Goal: Task Accomplishment & Management: Complete application form

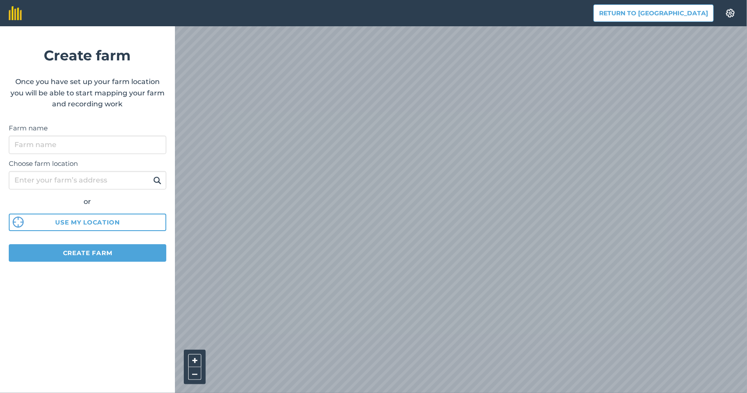
click at [462, 393] on html "Return to Agreena Settings Create farm Once you have set up your farm location …" at bounding box center [373, 196] width 747 height 393
click at [404, 393] on html "Return to Agreena Settings Create farm Once you have set up your farm location …" at bounding box center [373, 196] width 747 height 393
click at [53, 180] on input "Choose farm location" at bounding box center [88, 180] width 158 height 18
click at [56, 140] on input "Farm name" at bounding box center [88, 145] width 158 height 18
type input "Eugenijus Jasiulis"
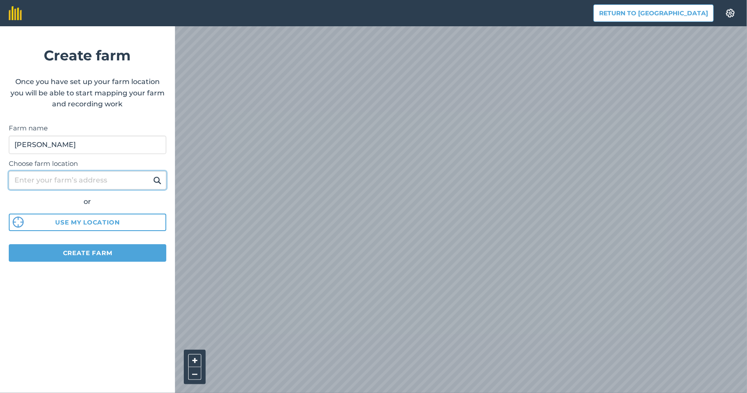
click at [40, 177] on input "Choose farm location" at bounding box center [88, 180] width 158 height 18
click at [158, 185] on img at bounding box center [157, 180] width 8 height 11
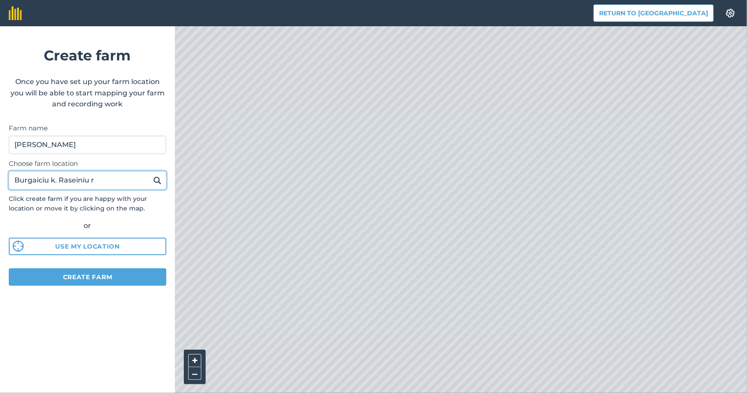
click at [54, 180] on input "Burgaiciu k. Raseiniu r" at bounding box center [88, 180] width 158 height 18
click at [56, 179] on input "Burgaiciu k. Raseiniu r" at bounding box center [88, 180] width 158 height 18
type input "Burgaiciu k.1, Raseiniu r"
click at [99, 273] on button "Create farm" at bounding box center [88, 277] width 158 height 18
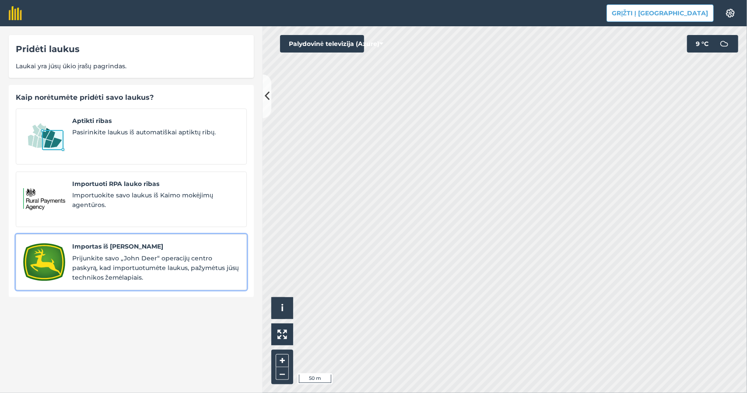
click at [98, 262] on span "Prijunkite savo „John Deer“ operacijų centro paskyrą, kad importuotumėte laukus…" at bounding box center [155, 267] width 167 height 29
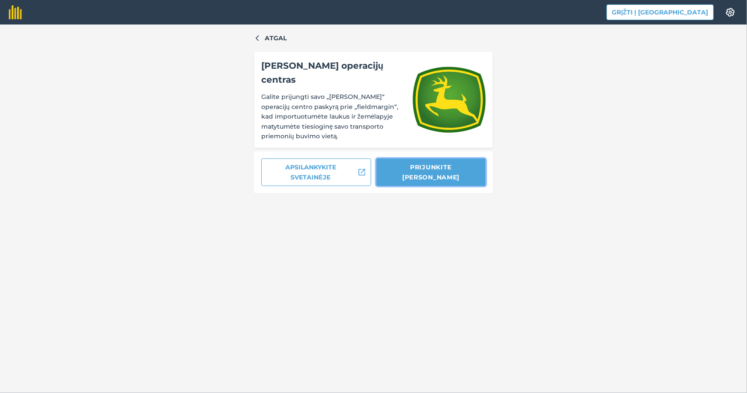
click at [413, 163] on font "Prijunkite John Deere" at bounding box center [430, 172] width 57 height 18
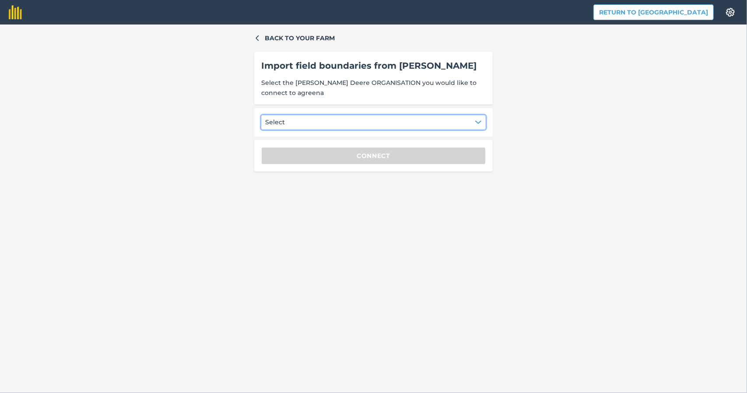
click at [389, 123] on button "Select" at bounding box center [373, 122] width 224 height 14
click at [308, 164] on div "Ūkininkas Eugenijus Jasiulis" at bounding box center [318, 163] width 105 height 15
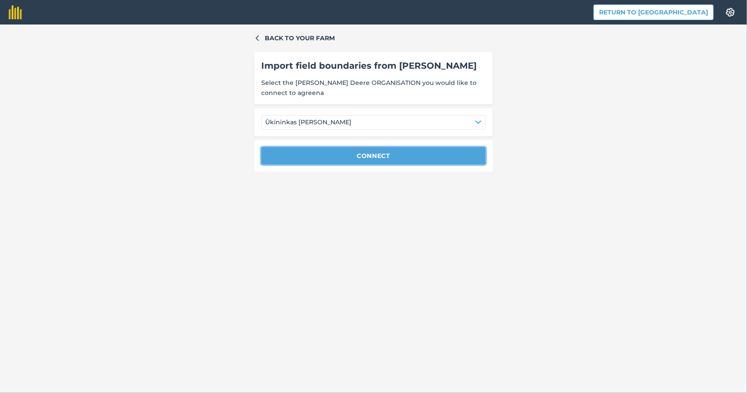
click at [378, 154] on button "Connect" at bounding box center [373, 156] width 224 height 18
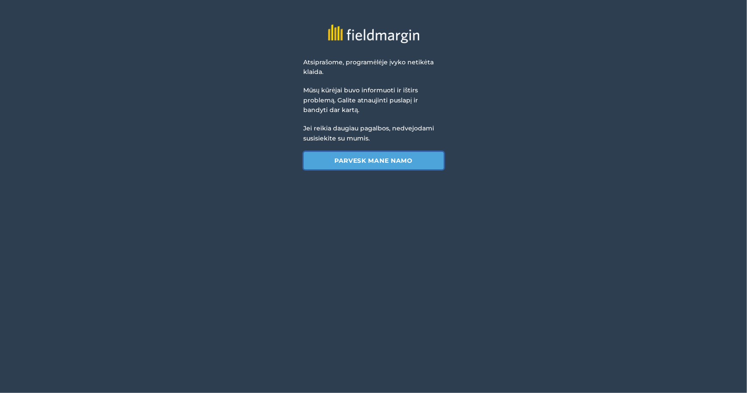
click at [380, 162] on font "Parvesk mane namo" at bounding box center [373, 161] width 78 height 8
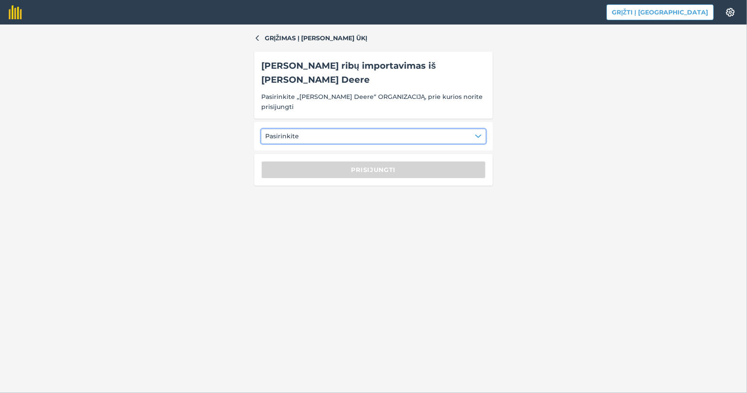
click at [353, 129] on button "Pasirinkite" at bounding box center [373, 136] width 224 height 14
click at [298, 130] on font "E. Jasiulis" at bounding box center [286, 134] width 33 height 8
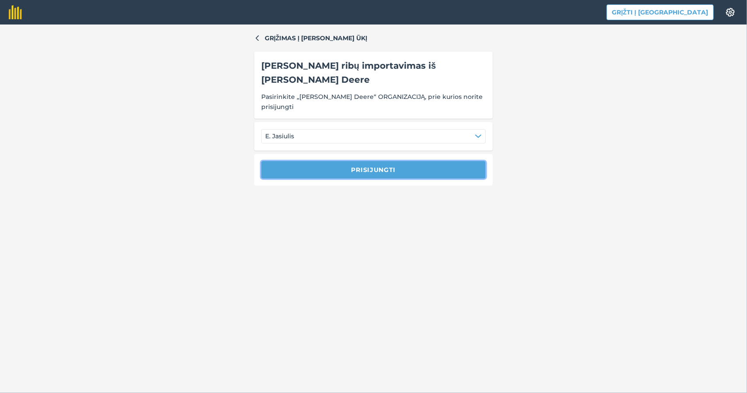
click at [366, 166] on font "Prisijungti" at bounding box center [373, 170] width 45 height 8
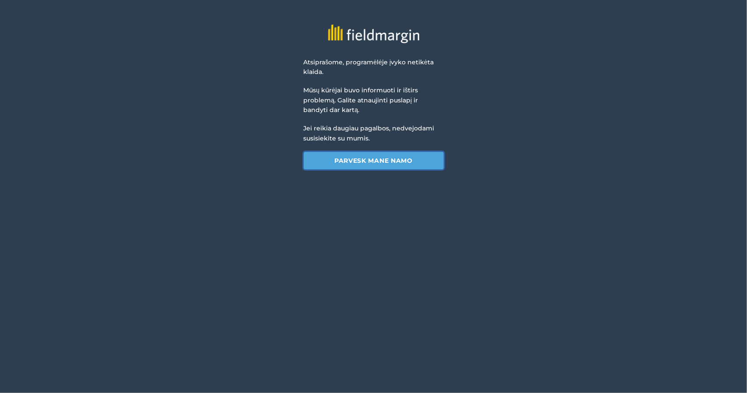
click at [366, 159] on font "Parvesk mane namo" at bounding box center [373, 161] width 78 height 8
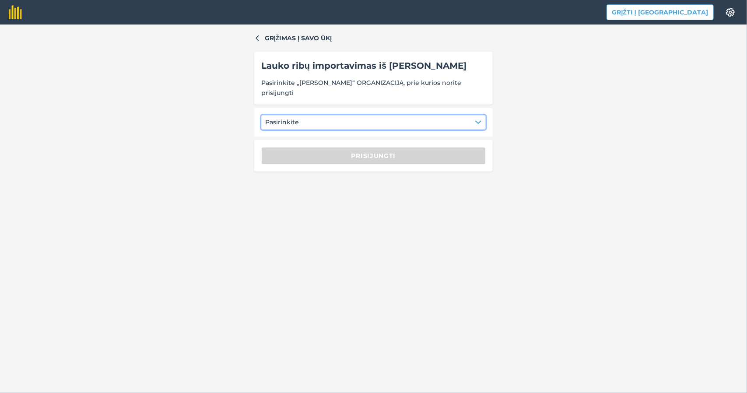
click at [304, 115] on button "Pasirinkite" at bounding box center [373, 122] width 224 height 14
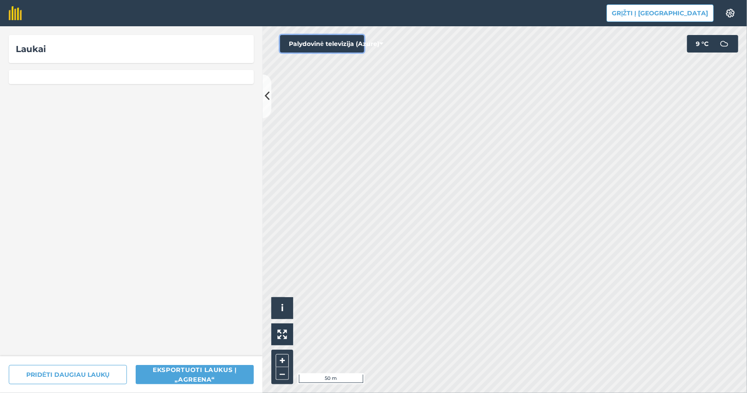
click at [378, 43] on font "Palydovinė televizija (Azure)" at bounding box center [334, 44] width 91 height 8
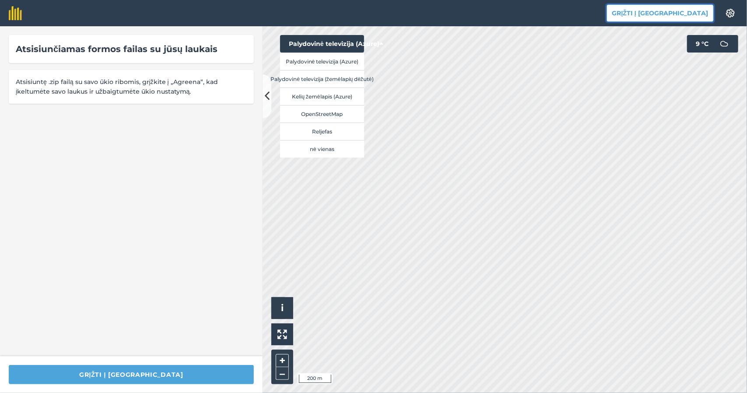
click at [660, 11] on font "Grįžti į [GEOGRAPHIC_DATA]" at bounding box center [660, 13] width 96 height 8
click at [655, 9] on font "Grįžti į [GEOGRAPHIC_DATA]" at bounding box center [660, 13] width 96 height 10
click at [662, 10] on font "Grįžti į [GEOGRAPHIC_DATA]" at bounding box center [660, 13] width 96 height 8
click at [659, 15] on font "Grįžti į [GEOGRAPHIC_DATA]" at bounding box center [660, 13] width 96 height 8
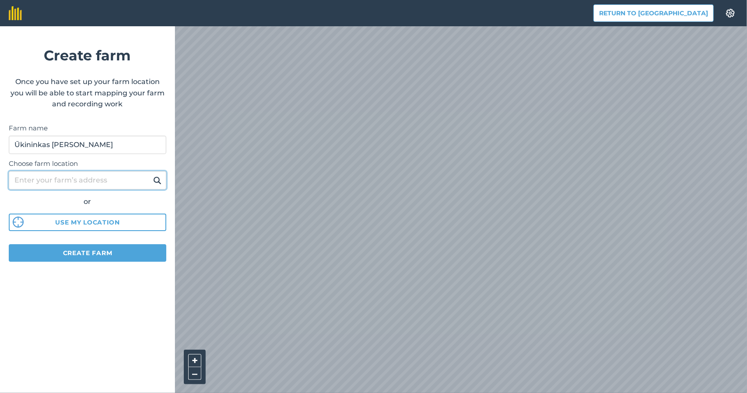
click at [65, 180] on input "Choose farm location" at bounding box center [88, 180] width 158 height 18
type input "Burgaiciu k.1, Raseiniu r."
click at [158, 181] on img at bounding box center [157, 180] width 8 height 11
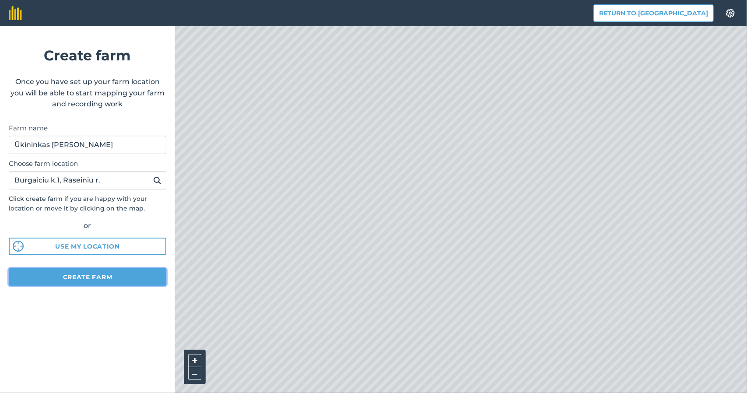
click at [95, 274] on button "Create farm" at bounding box center [88, 277] width 158 height 18
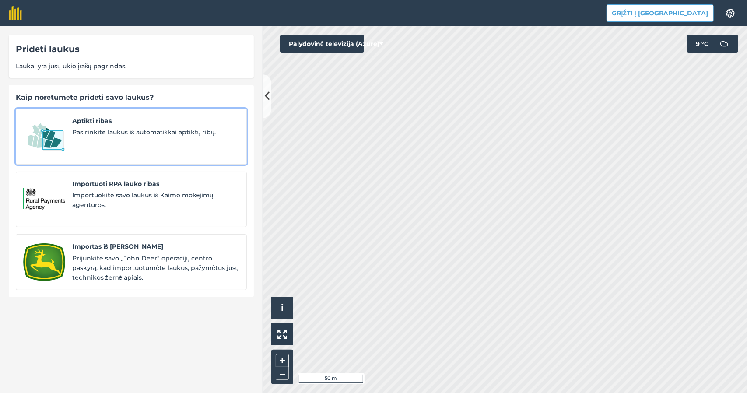
click at [97, 129] on font "Pasirinkite laukus iš automatiškai aptiktų ribų." at bounding box center [144, 132] width 144 height 8
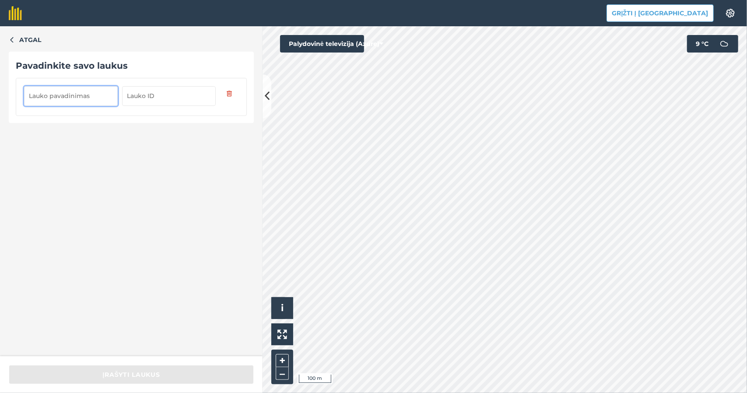
click at [168, 95] on input "text" at bounding box center [169, 95] width 94 height 19
click at [74, 95] on input "text" at bounding box center [71, 95] width 94 height 19
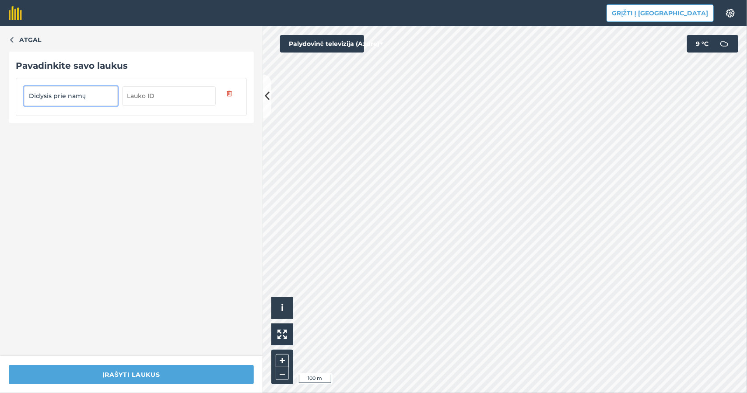
type input "Didysis prie namų"
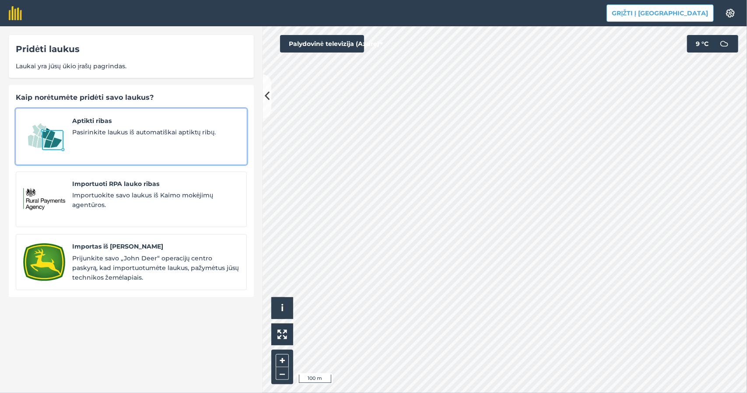
click at [95, 126] on div "Aptikti ribas Pasirinkite laukus iš automatiškai aptiktų ribų." at bounding box center [155, 136] width 167 height 41
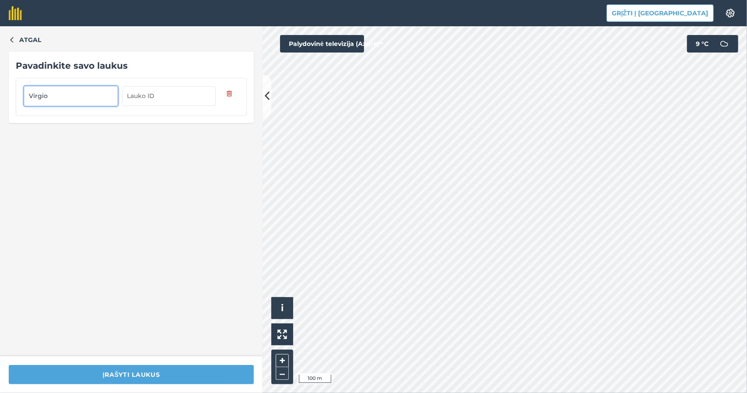
type input "Virgio"
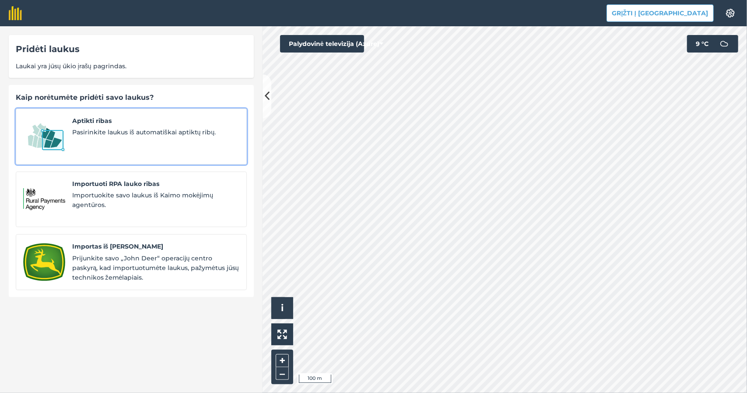
click at [134, 126] on span "Aptikti ribas" at bounding box center [155, 121] width 167 height 10
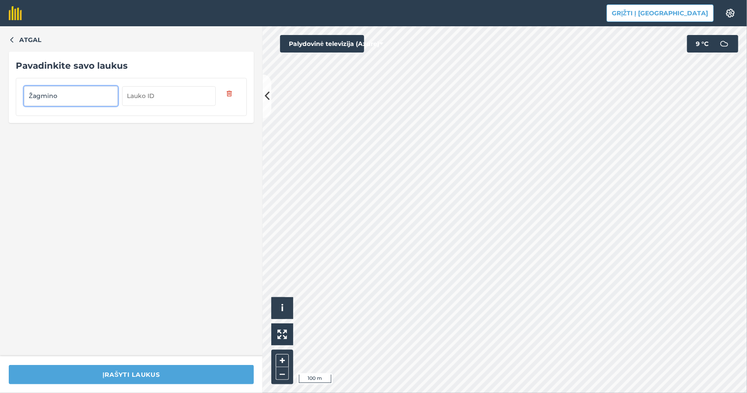
type input "Žagmino"
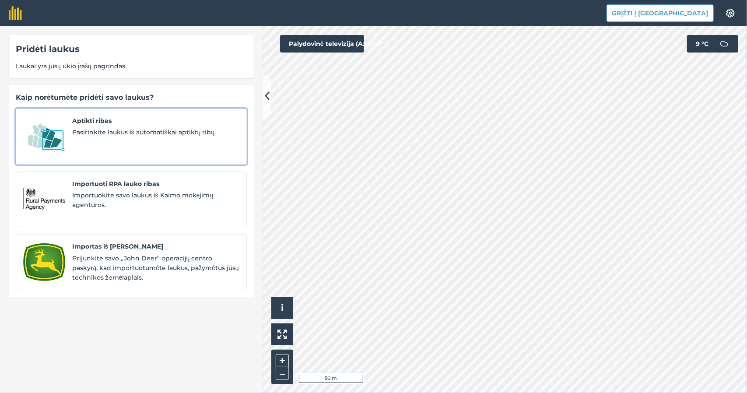
click at [130, 136] on span "Pasirinkite laukus iš automatiškai aptiktų ribų." at bounding box center [155, 132] width 167 height 10
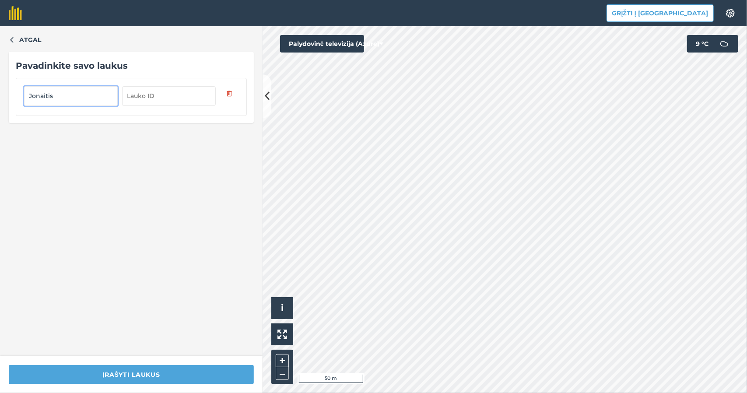
type input "Jonaitis"
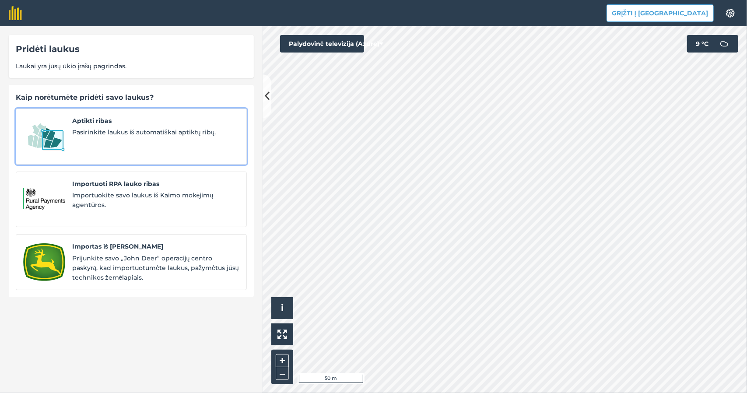
click at [95, 126] on div "Aptikti ribas Pasirinkite laukus iš automatiškai aptiktų ribų." at bounding box center [155, 136] width 167 height 41
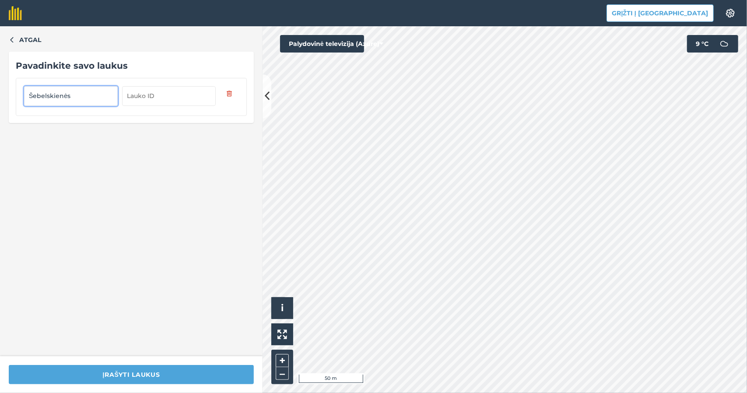
type input "Šebelskienės"
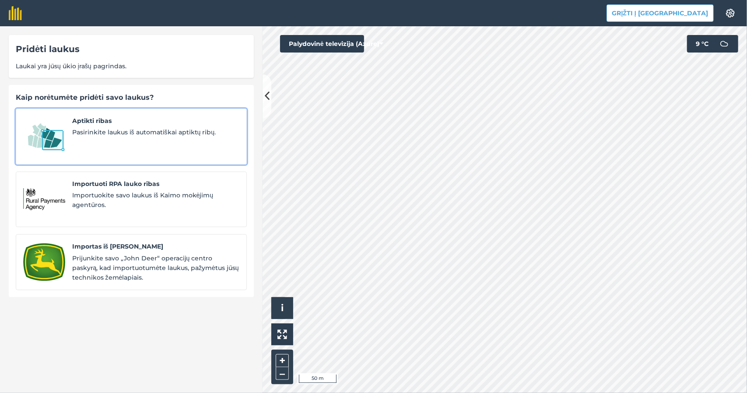
click at [124, 119] on span "Aptikti ribas" at bounding box center [155, 121] width 167 height 10
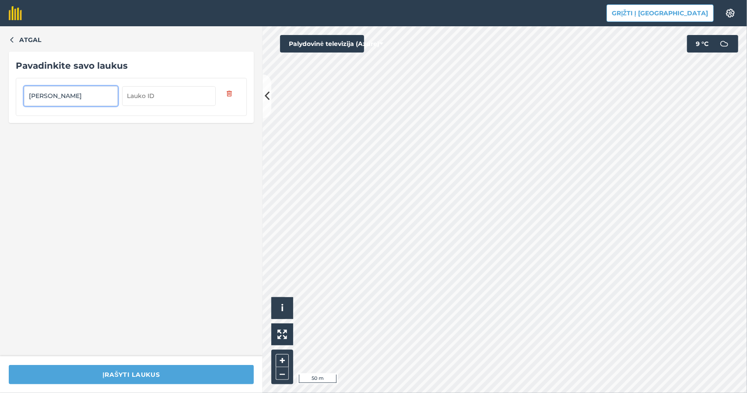
type input "[PERSON_NAME]"
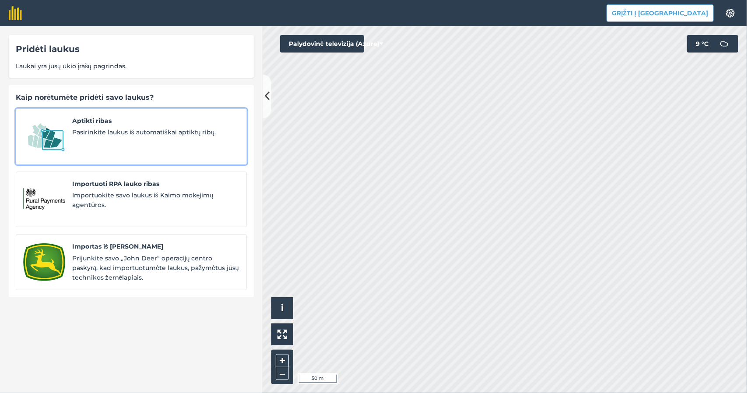
click at [173, 131] on font "Pasirinkite laukus iš automatiškai aptiktų ribų." at bounding box center [144, 132] width 144 height 8
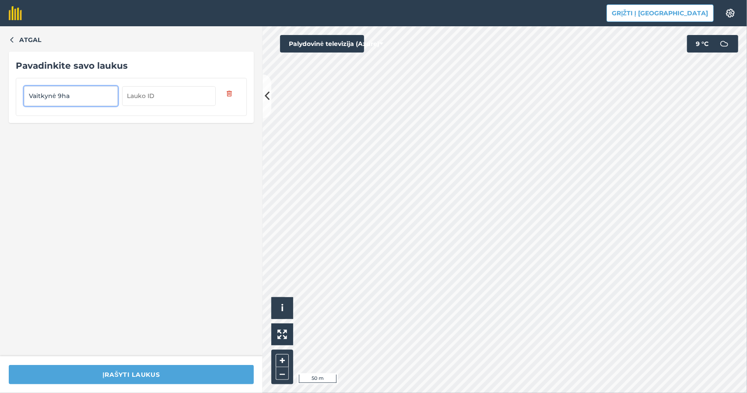
type input "Vaitkynė 9ha"
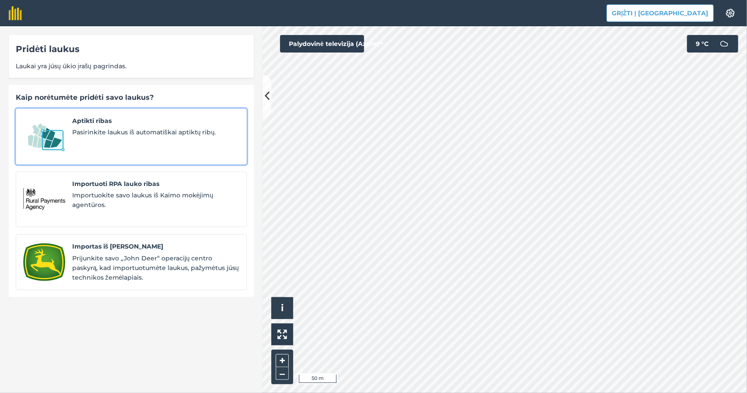
click at [112, 131] on font "Pasirinkite laukus iš automatiškai aptiktų ribų." at bounding box center [144, 132] width 144 height 8
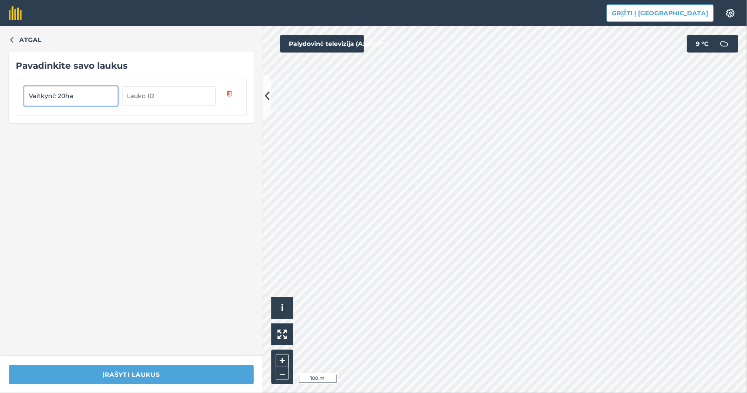
type input "Vaitkynė 20ha"
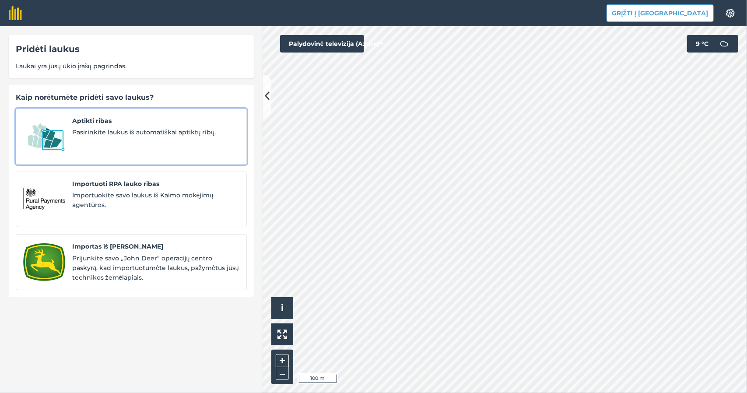
click at [94, 147] on div "Aptikti ribas Pasirinkite laukus iš automatiškai aptiktų ribų." at bounding box center [155, 136] width 167 height 41
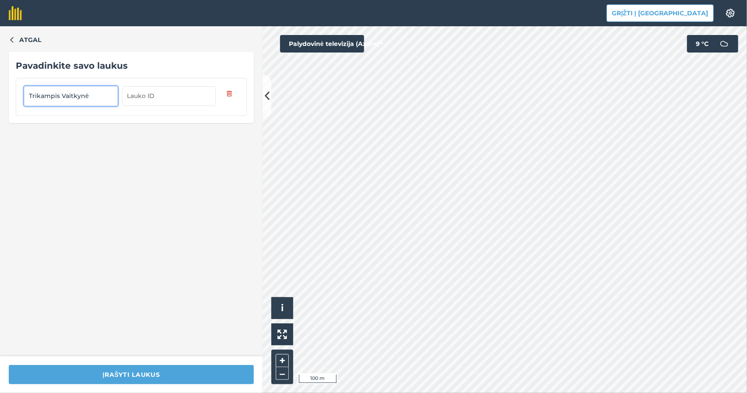
type input "Trikampis Vaitkynė"
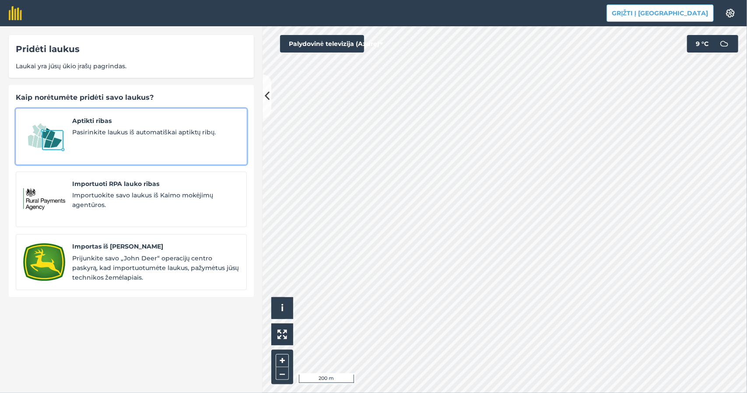
click at [159, 134] on font "Pasirinkite laukus iš automatiškai aptiktų ribų." at bounding box center [144, 132] width 144 height 8
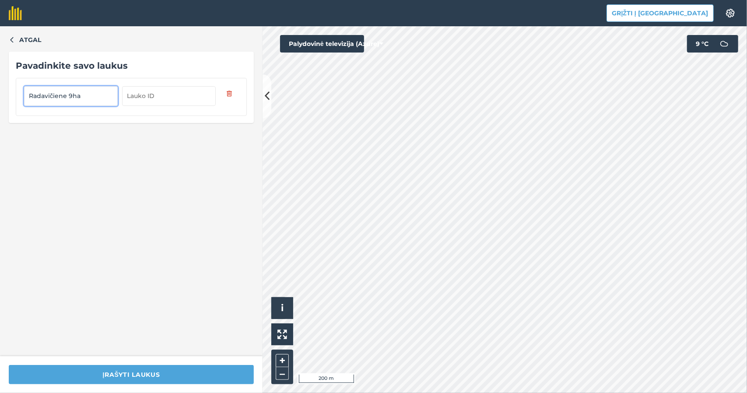
type input "Radavičiene 9ha"
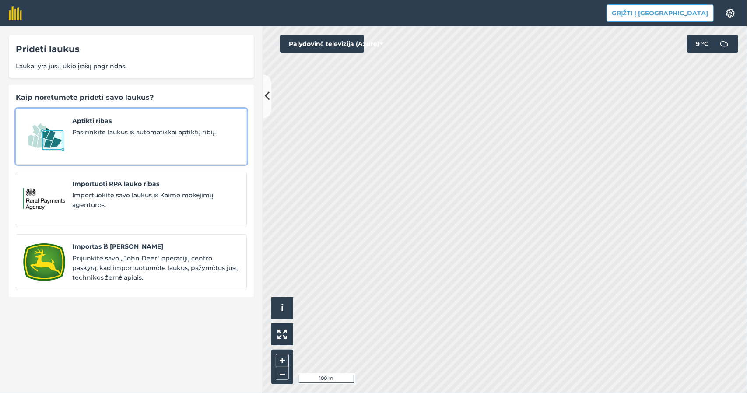
click at [90, 121] on font "Aptikti ribas" at bounding box center [91, 121] width 39 height 8
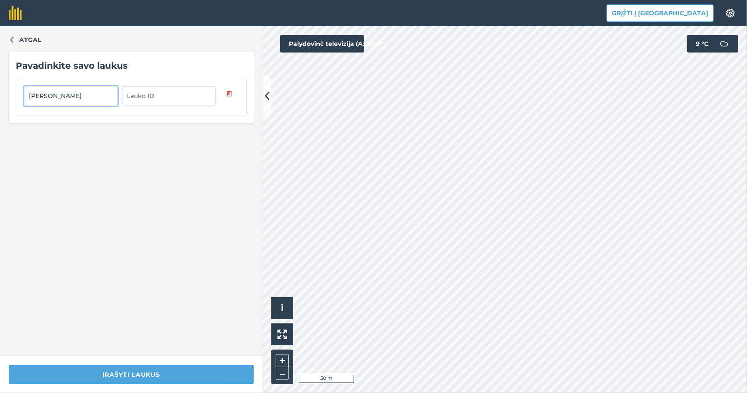
type input "[PERSON_NAME]"
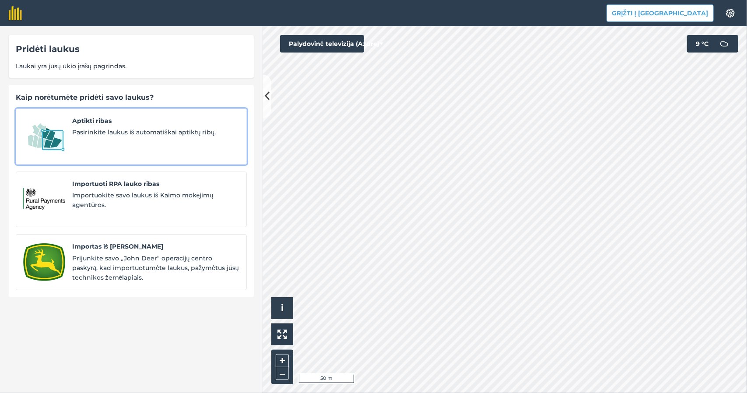
click at [88, 137] on span "Pasirinkite laukus iš automatiškai aptiktų ribų." at bounding box center [155, 132] width 167 height 10
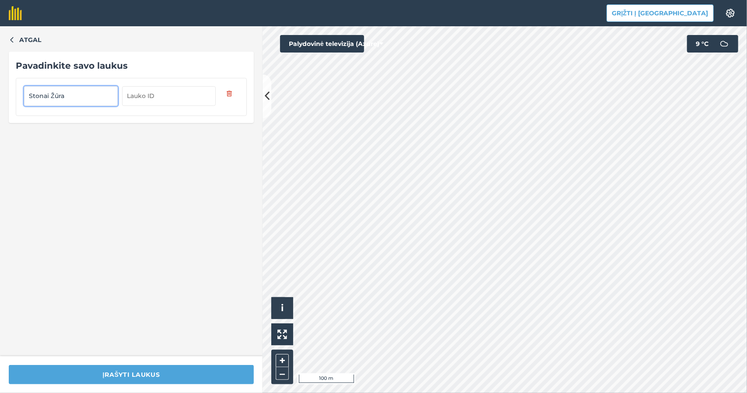
type input "Stonai Žūra"
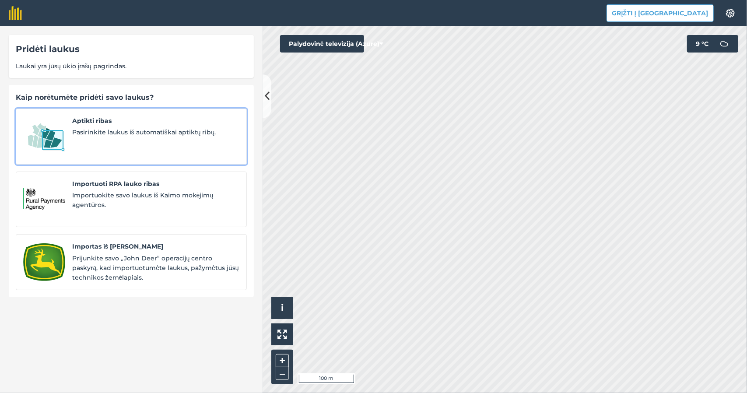
click at [158, 120] on span "Aptikti ribas" at bounding box center [155, 121] width 167 height 10
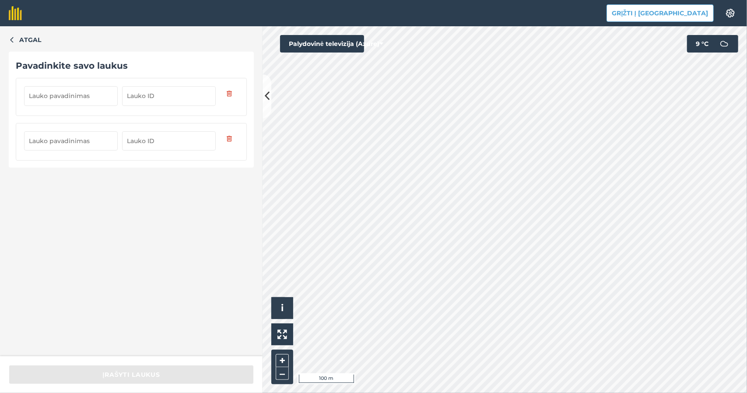
click at [53, 94] on input "text" at bounding box center [71, 95] width 94 height 19
type input "Slabada 3"
click at [49, 138] on input "text" at bounding box center [71, 140] width 94 height 19
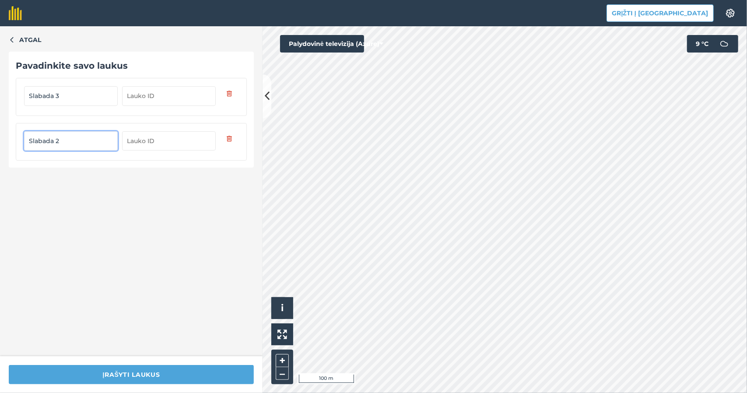
type input "Slabada 2"
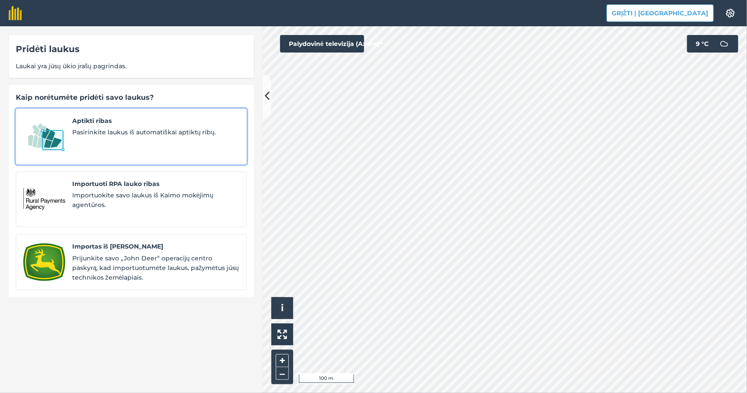
click at [144, 117] on span "Aptikti ribas" at bounding box center [155, 121] width 167 height 10
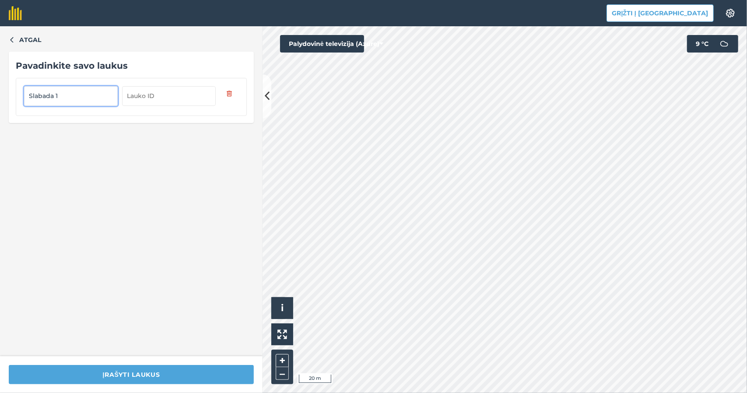
type input "Slabada 1"
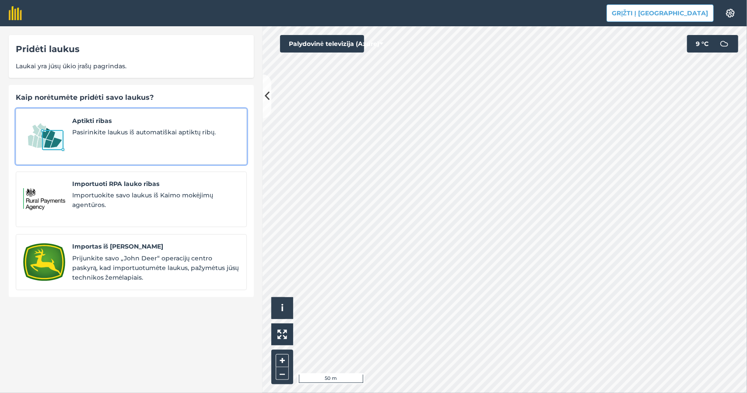
click at [128, 132] on font "Pasirinkite laukus iš automatiškai aptiktų ribų." at bounding box center [144, 132] width 144 height 8
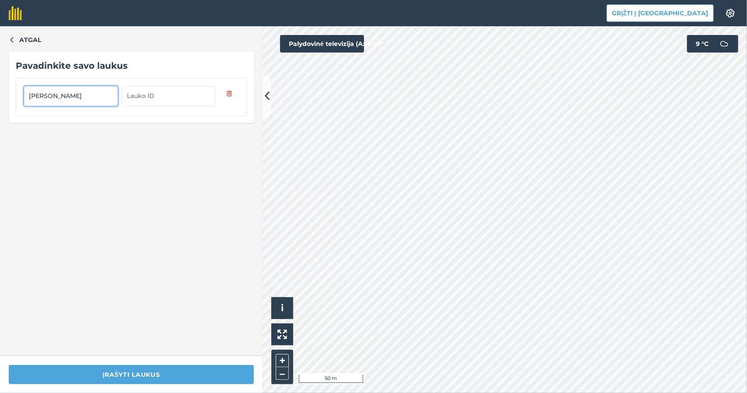
type input "[PERSON_NAME]"
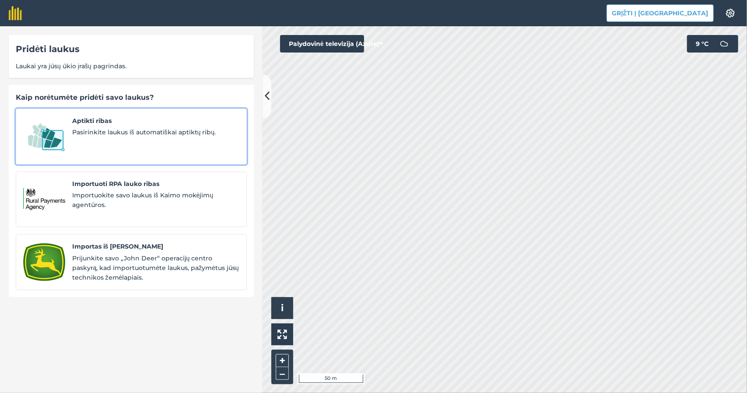
click at [186, 139] on div "Aptikti ribas Pasirinkite laukus iš automatiškai aptiktų ribų." at bounding box center [155, 136] width 167 height 41
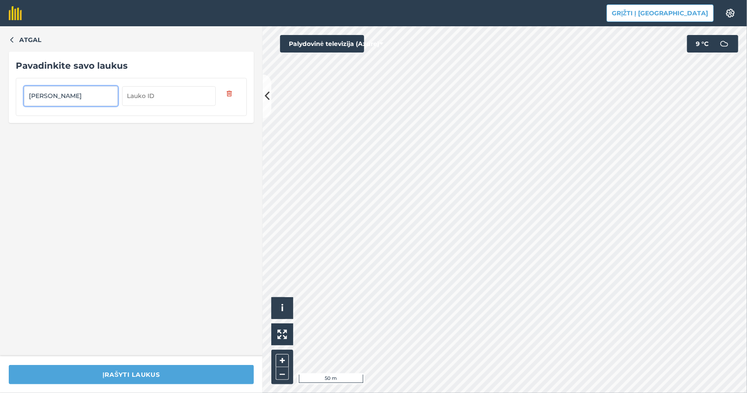
type input "[PERSON_NAME]"
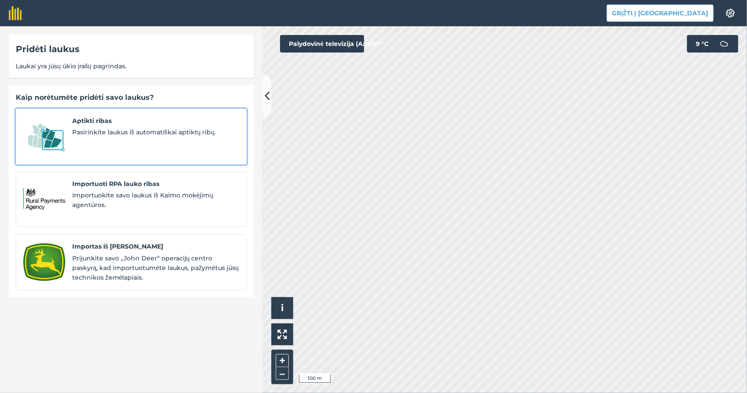
click at [159, 137] on div "Aptikti ribas Pasirinkite laukus iš automatiškai aptiktų ribų." at bounding box center [155, 136] width 167 height 41
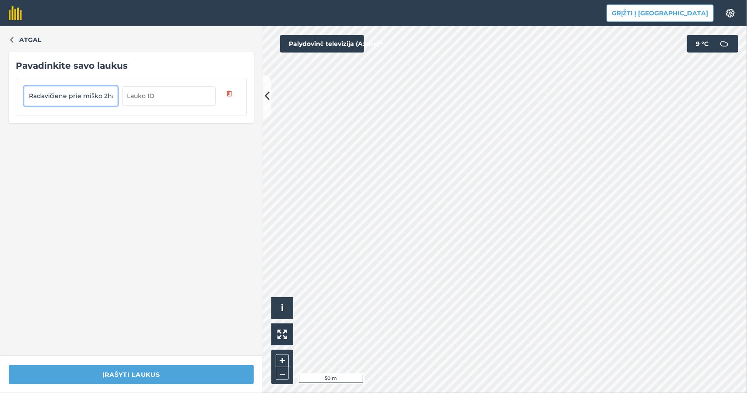
scroll to position [0, 0]
type input "Radavičiene prie miško 2ha"
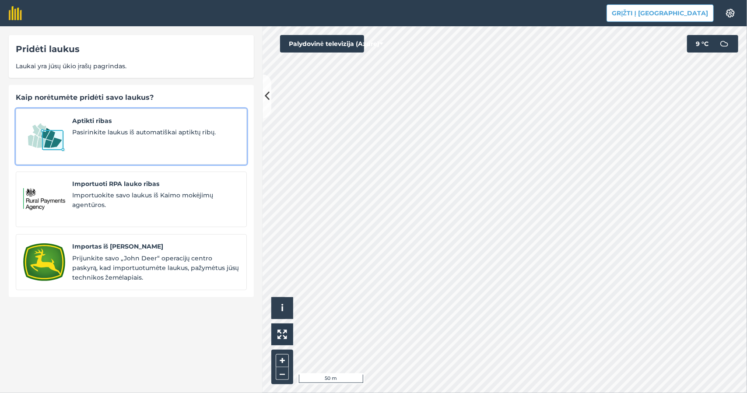
click at [159, 139] on div "Aptikti ribas Pasirinkite laukus iš automatiškai aptiktų ribų." at bounding box center [155, 136] width 167 height 41
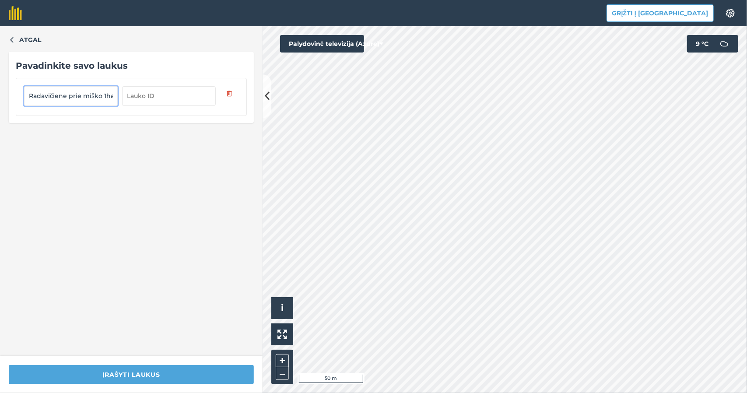
type input "Radavičiene prie miško 1ha"
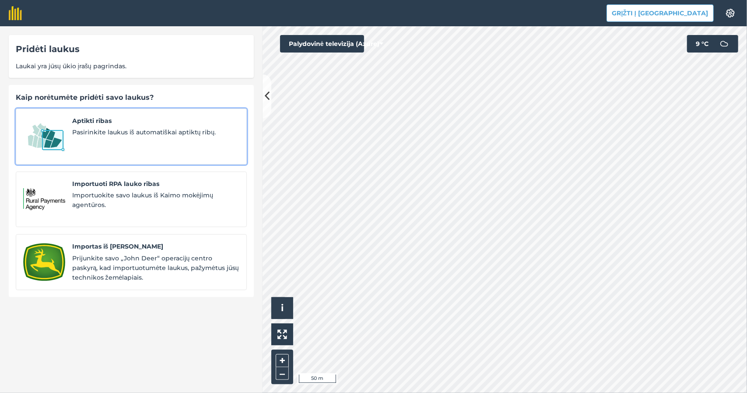
click at [94, 127] on span "Pasirinkite laukus iš automatiškai aptiktų ribų." at bounding box center [155, 132] width 167 height 10
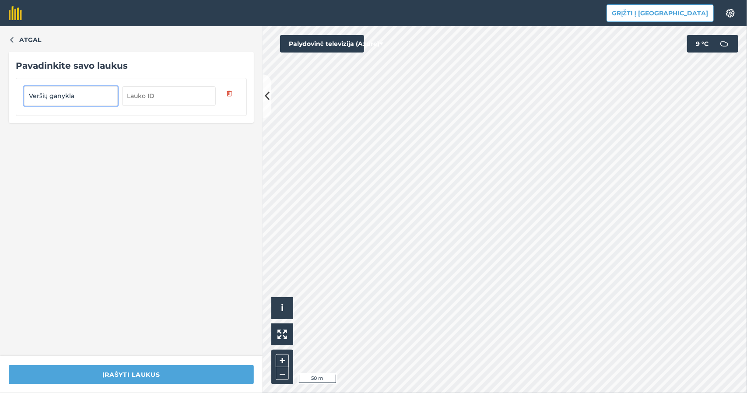
type input "Veršių ganykla"
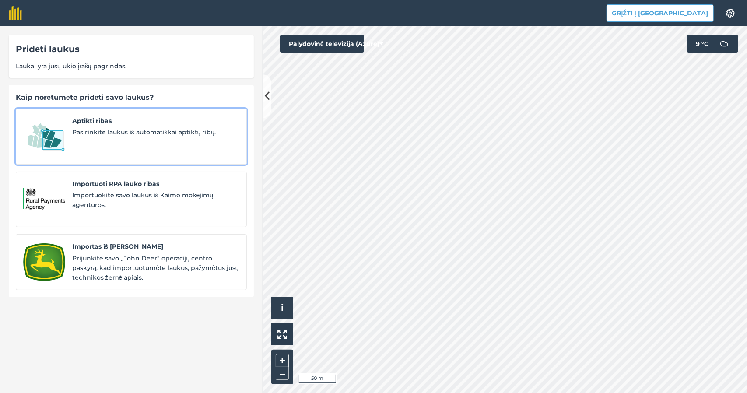
click at [130, 132] on font "Pasirinkite laukus iš automatiškai aptiktų ribų." at bounding box center [144, 132] width 144 height 8
click at [200, 123] on span "Aptikti ribas" at bounding box center [155, 121] width 167 height 10
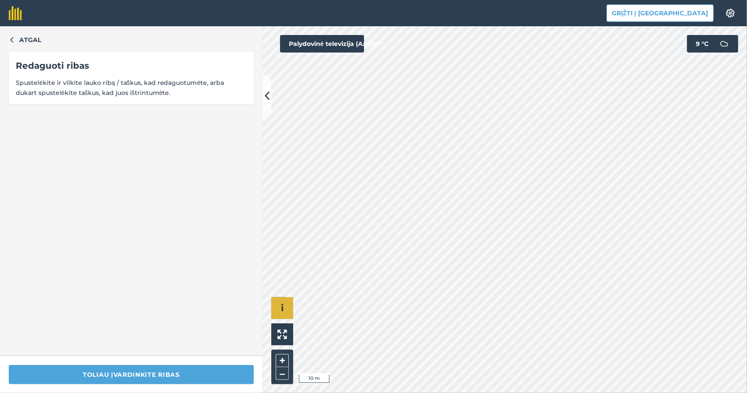
click at [281, 308] on div "Click to start drawing i © 2025 TomTom, Microsoft 10 m + –" at bounding box center [505, 209] width 484 height 367
click at [293, 298] on div "Click to start drawing i © 2025 TomTom, Microsoft 20 m + –" at bounding box center [505, 209] width 484 height 367
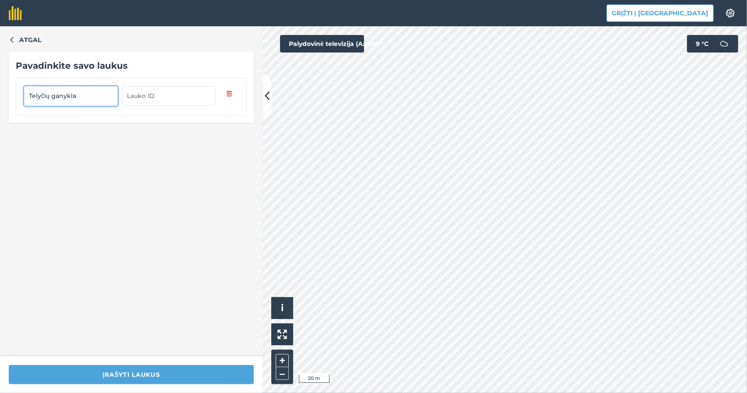
type input "Telyčių ganykla"
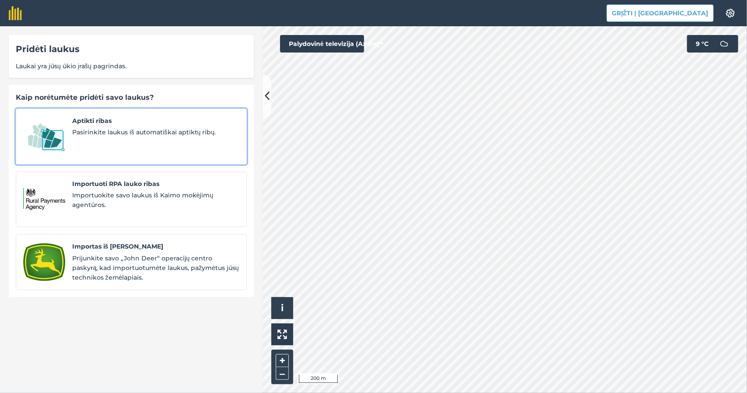
click at [142, 130] on font "Pasirinkite laukus iš automatiškai aptiktų ribų." at bounding box center [144, 132] width 144 height 8
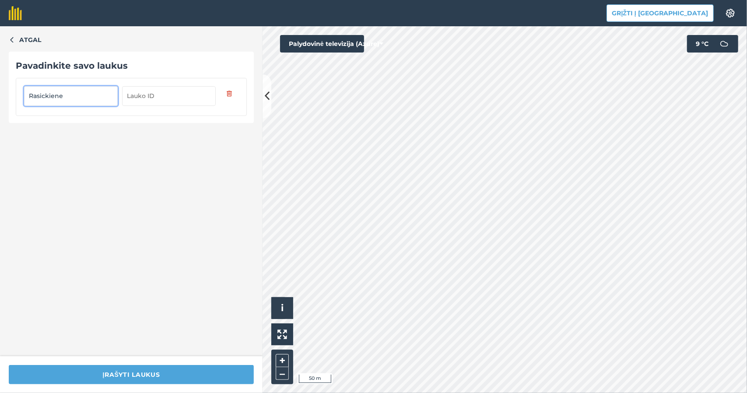
type input "Rasickiene"
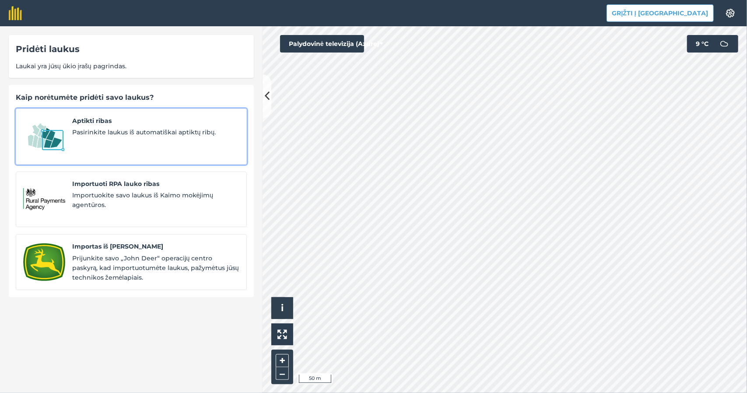
click at [142, 123] on span "Aptikti ribas" at bounding box center [155, 121] width 167 height 10
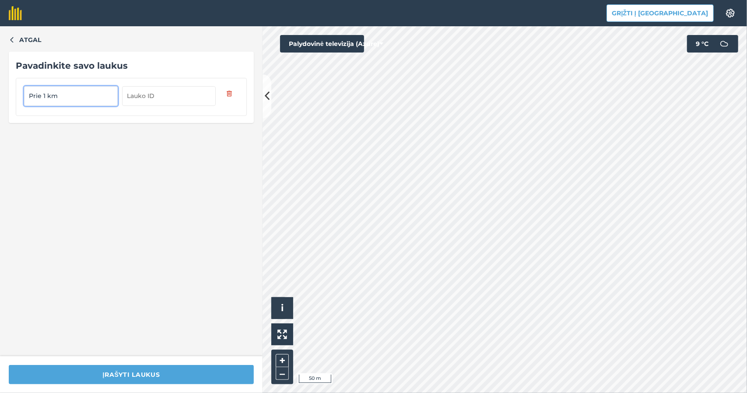
type input "Prie 1 km"
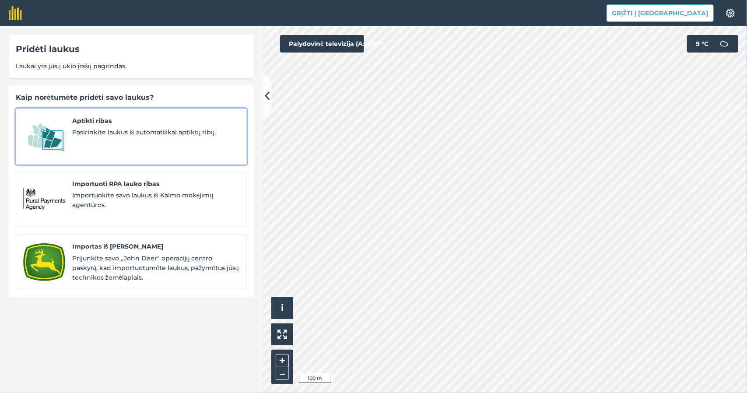
click at [181, 128] on span "Pasirinkite laukus iš automatiškai aptiktų ribų." at bounding box center [155, 132] width 167 height 10
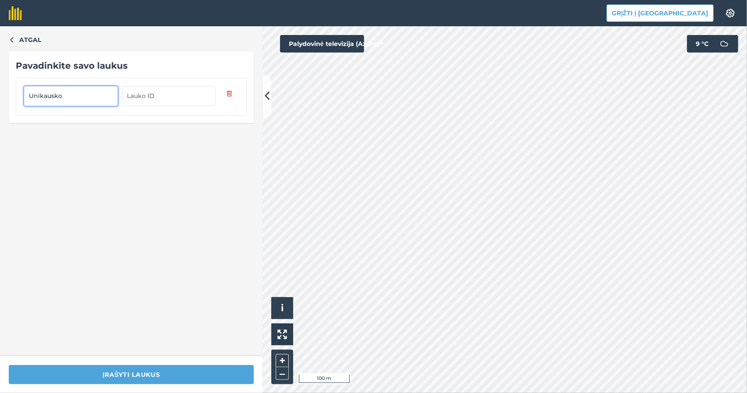
type input "Unikausko"
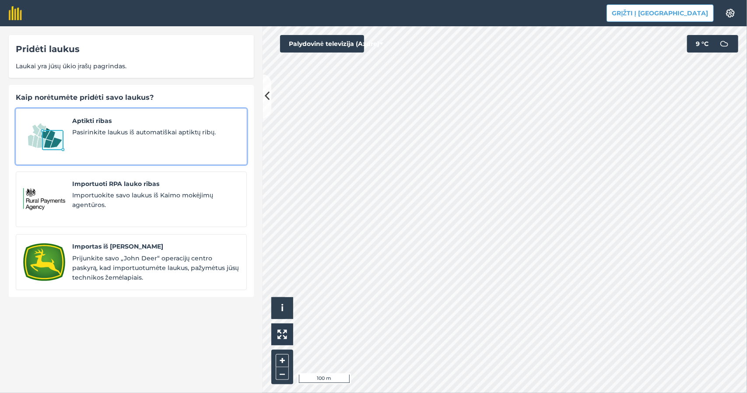
click at [165, 124] on span "Aptikti ribas" at bounding box center [155, 121] width 167 height 10
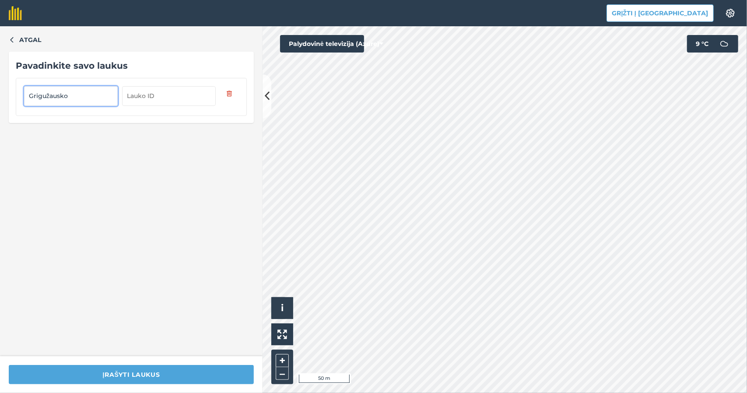
type input "Grigužausko"
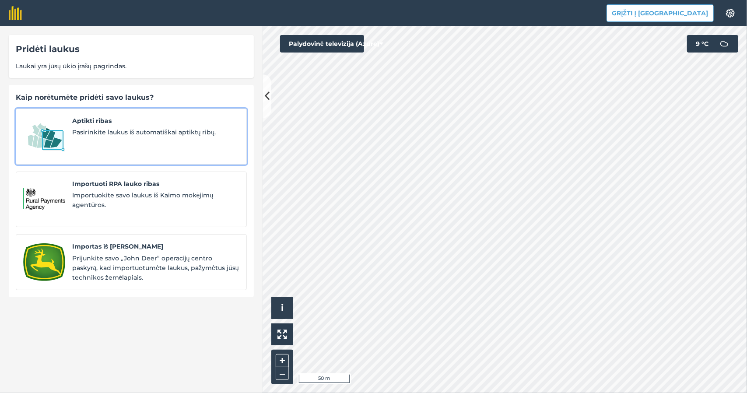
click at [129, 134] on font "Pasirinkite laukus iš automatiškai aptiktų ribų." at bounding box center [144, 132] width 144 height 8
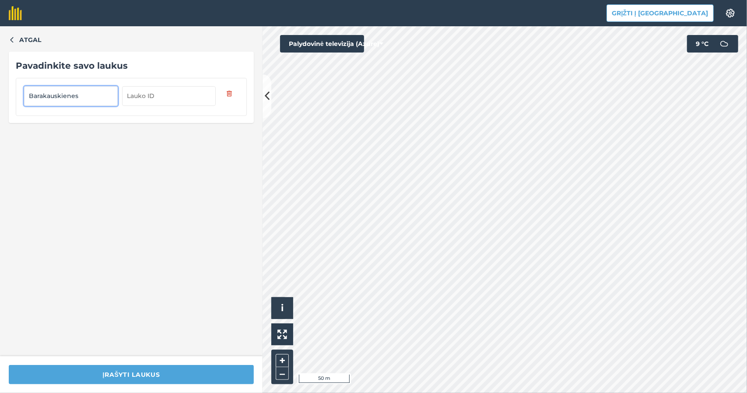
type input "Barakauskienes"
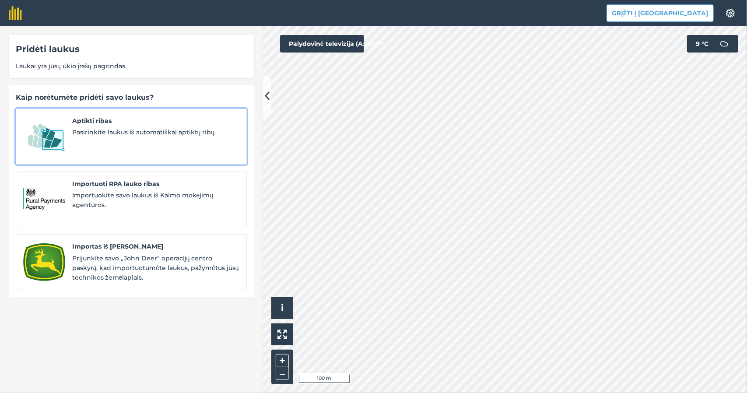
click at [114, 134] on font "Pasirinkite laukus iš automatiškai aptiktų ribų." at bounding box center [144, 132] width 144 height 8
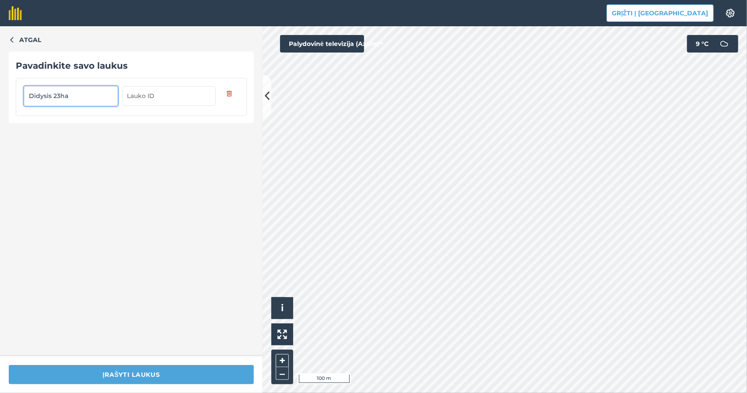
type input "Didysis 23ha"
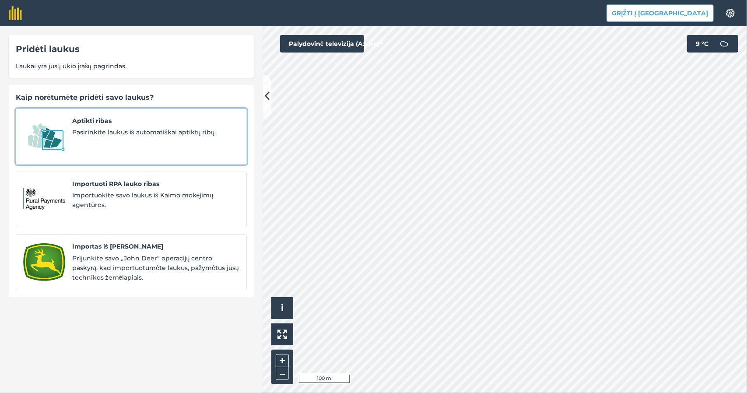
click at [143, 117] on span "Aptikti ribas" at bounding box center [155, 121] width 167 height 10
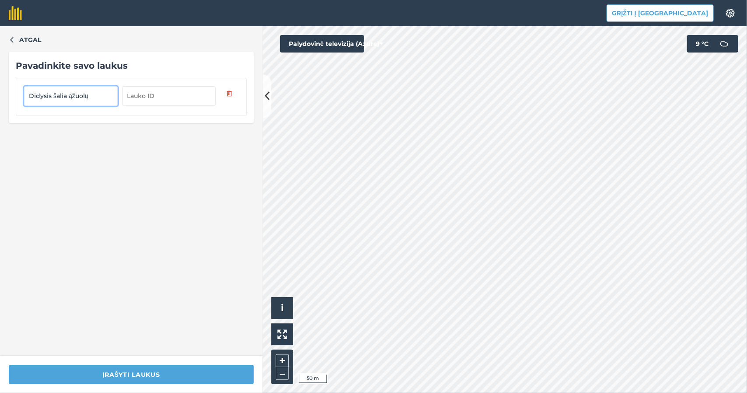
type input "Didysis šalia ąžuolų"
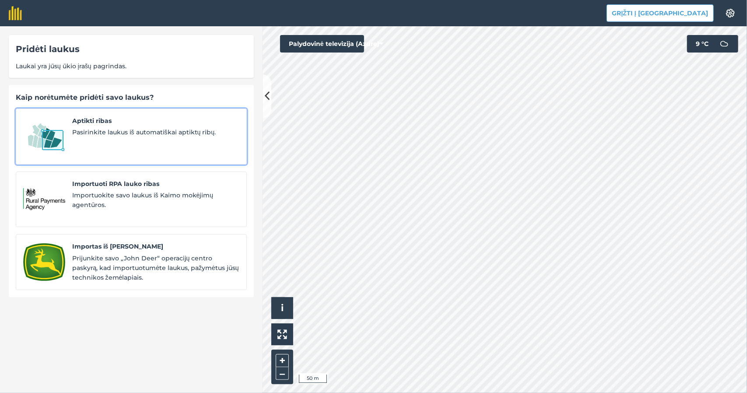
click at [97, 128] on span "Pasirinkite laukus iš automatiškai aptiktų ribų." at bounding box center [155, 132] width 167 height 10
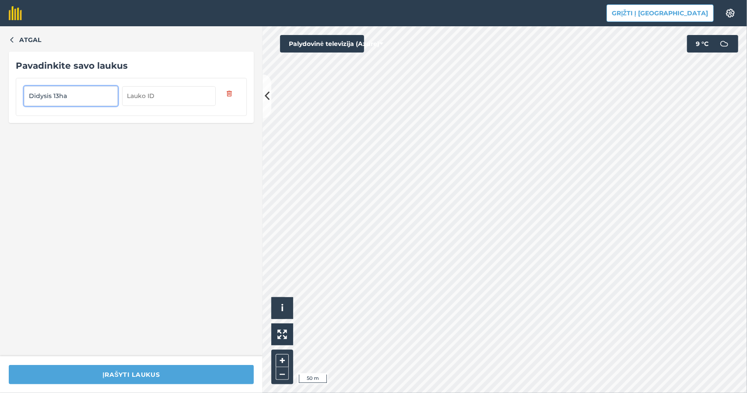
type input "Didysis 13ha"
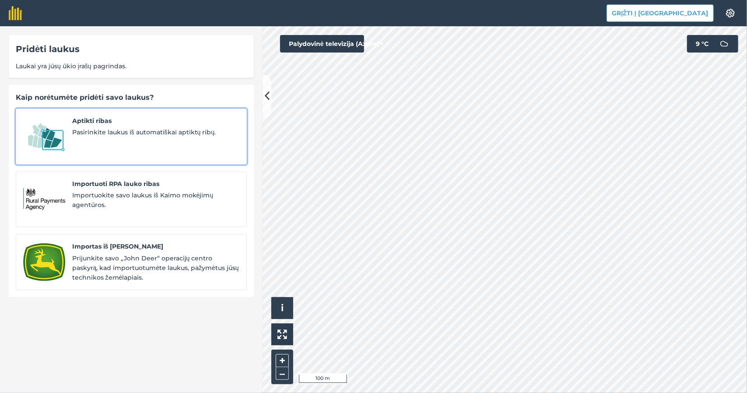
click at [162, 133] on font "Pasirinkite laukus iš automatiškai aptiktų ribų." at bounding box center [144, 132] width 144 height 8
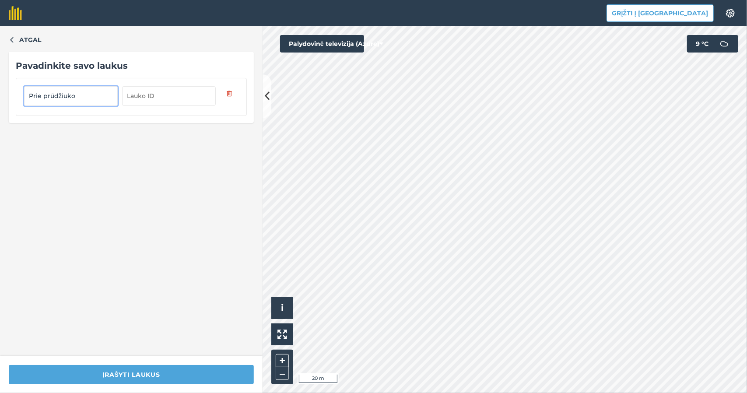
type input "Prie prūdžiuko"
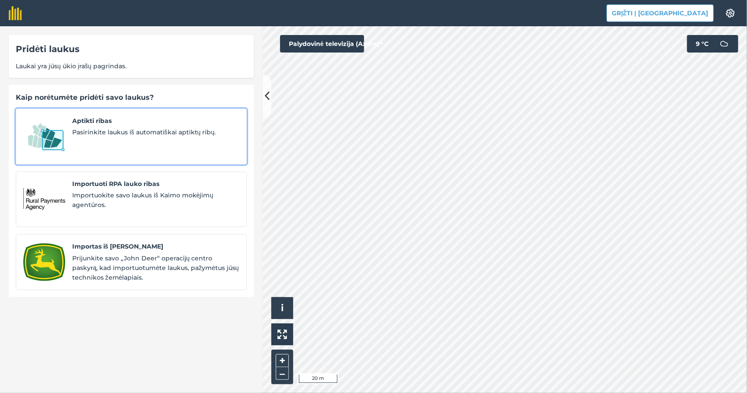
click at [167, 128] on span "Pasirinkite laukus iš automatiškai aptiktų ribų." at bounding box center [155, 132] width 167 height 10
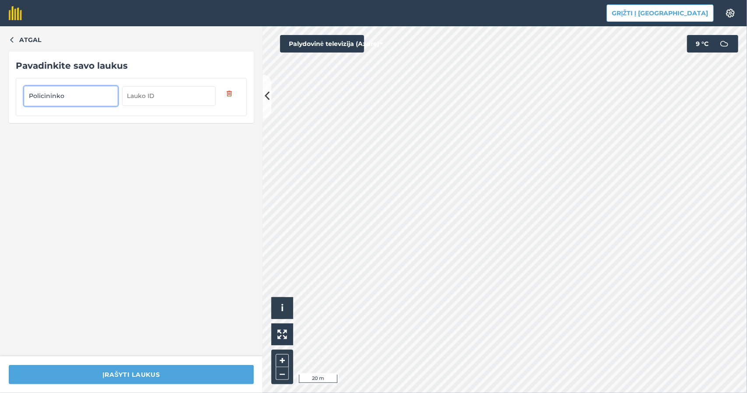
type input "Policininko"
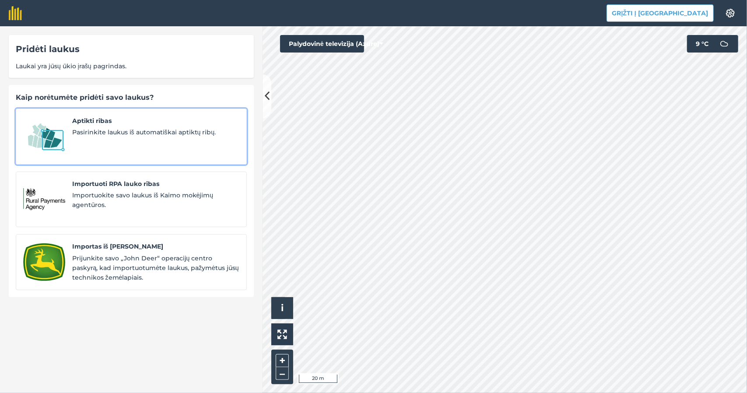
click at [122, 121] on span "Aptikti ribas" at bounding box center [155, 121] width 167 height 10
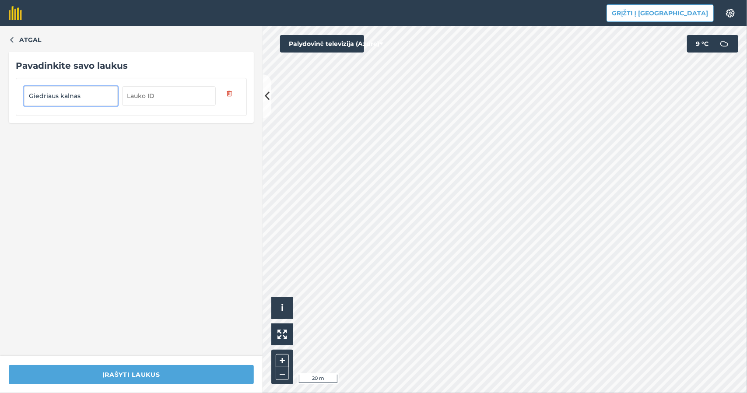
type input "Giedriaus kalnas"
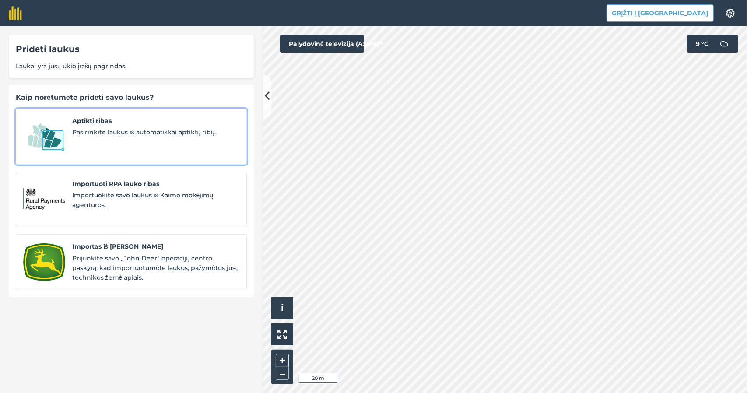
click at [160, 132] on font "Pasirinkite laukus iš automatiškai aptiktų ribų." at bounding box center [144, 132] width 144 height 8
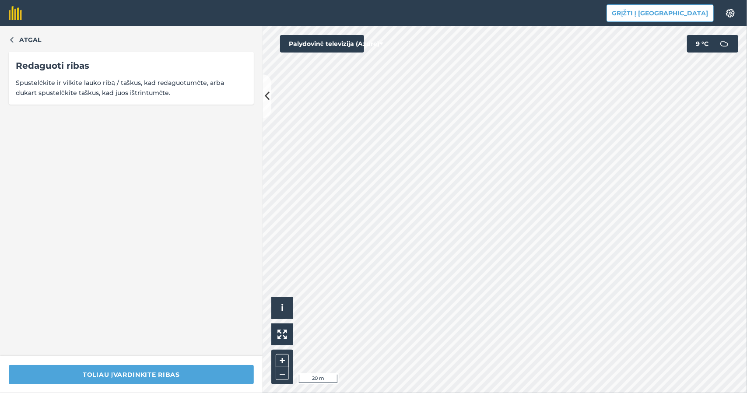
click at [147, 393] on html "Grįžti į Agreeną Nustatymai Žemėlapio spausdinimas negalimas pagal mūsų nemokam…" at bounding box center [373, 196] width 747 height 393
click at [313, 354] on div "Atgal Redaguoti ribas Spustelėkite ir vilkite lauko ribą / taškus, kad redaguot…" at bounding box center [373, 209] width 747 height 367
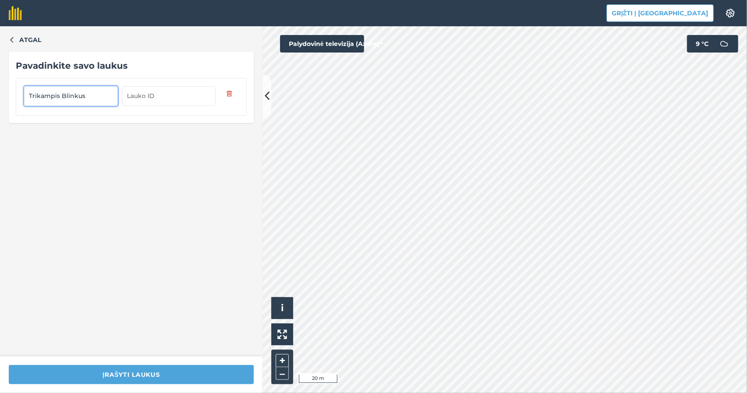
type input "Trikampis Blinkus"
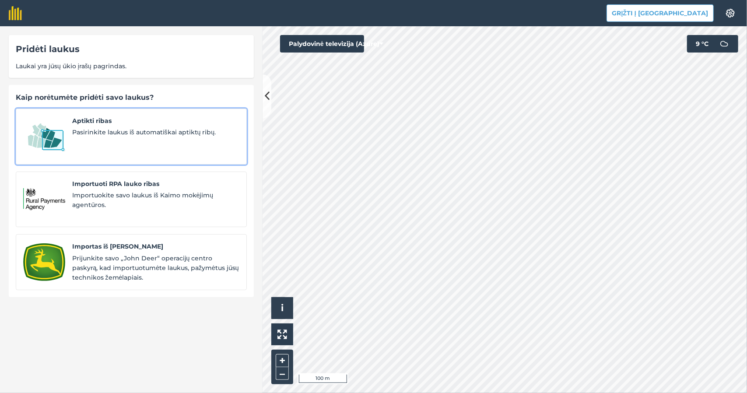
click at [122, 130] on font "Pasirinkite laukus iš automatiškai aptiktų ribų." at bounding box center [144, 132] width 144 height 8
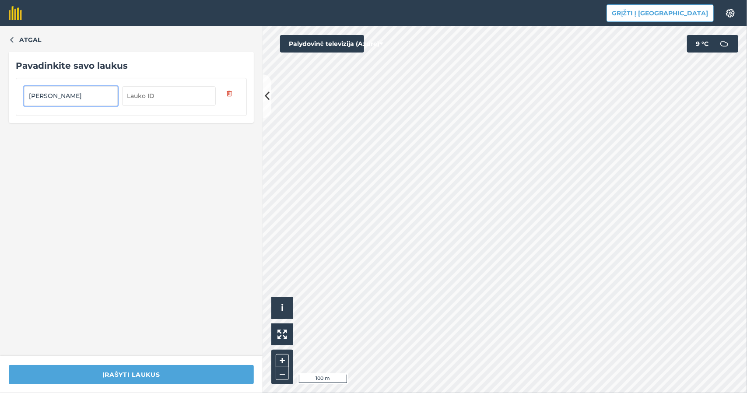
type input "[PERSON_NAME]"
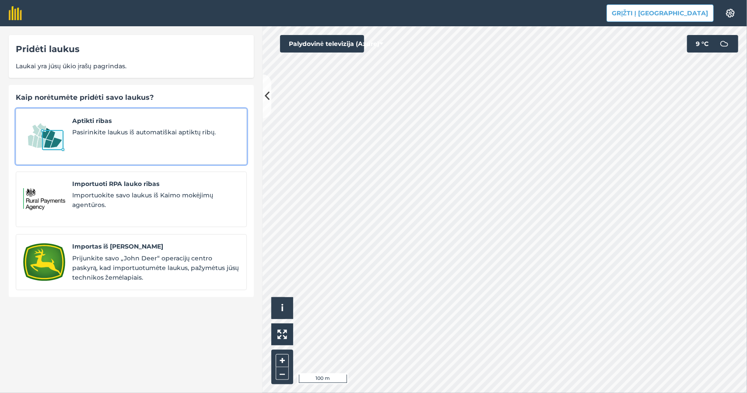
click at [87, 129] on font "Pasirinkite laukus iš automatiškai aptiktų ribų." at bounding box center [144, 132] width 144 height 8
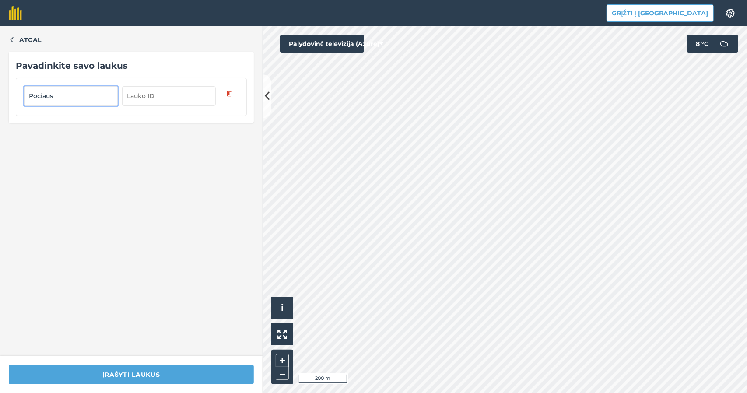
type input "Pociaus"
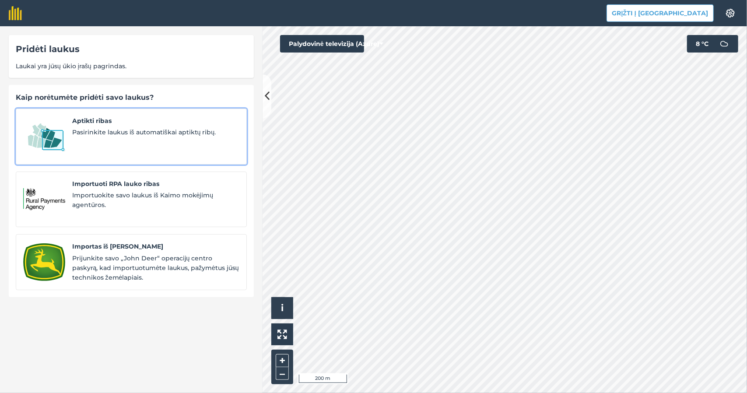
click at [126, 133] on font "Pasirinkite laukus iš automatiškai aptiktų ribų." at bounding box center [144, 132] width 144 height 8
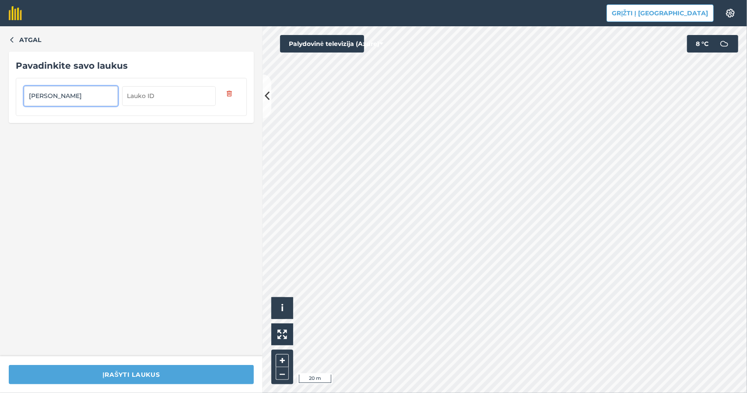
type input "[PERSON_NAME]"
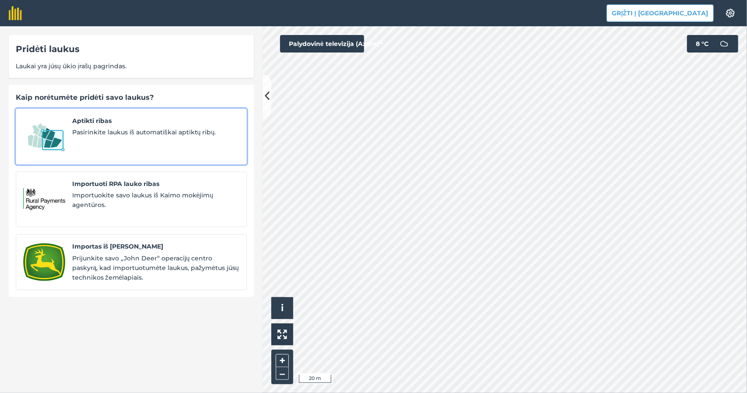
click at [99, 130] on font "Pasirinkite laukus iš automatiškai aptiktų ribų." at bounding box center [144, 132] width 144 height 8
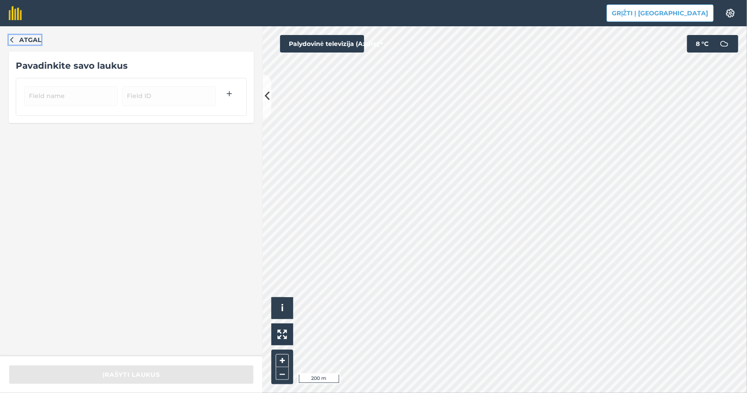
click at [23, 37] on font "Atgal" at bounding box center [30, 40] width 22 height 8
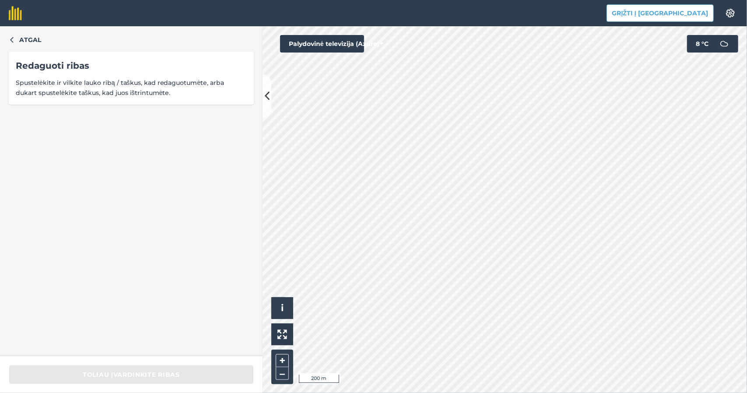
click at [101, 84] on font "Spustelėkite ir vilkite lauko ribą / taškus, kad redaguotumėte, arba dukart spu…" at bounding box center [120, 88] width 208 height 18
click at [32, 36] on font "Atgal" at bounding box center [30, 40] width 22 height 8
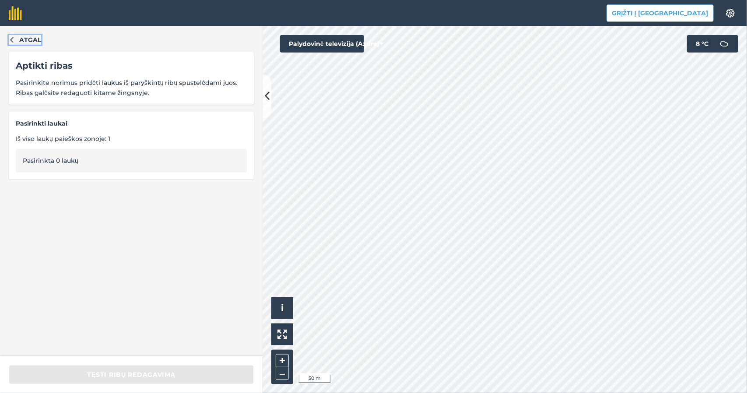
click at [23, 39] on font "Atgal" at bounding box center [30, 40] width 22 height 8
click at [7, 38] on div "Atgal Aptikti ribas Pasirinkite norimus pridėti laukus iš paryškintų ribų spust…" at bounding box center [131, 191] width 263 height 330
click at [15, 39] on button "Atgal" at bounding box center [25, 40] width 32 height 10
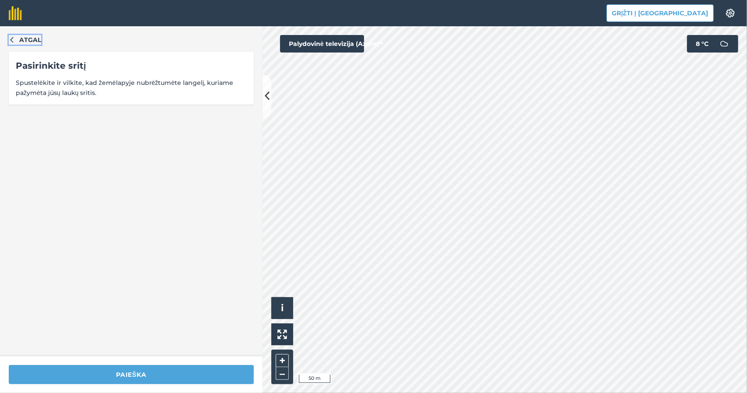
click at [21, 37] on font "Atgal" at bounding box center [30, 40] width 22 height 8
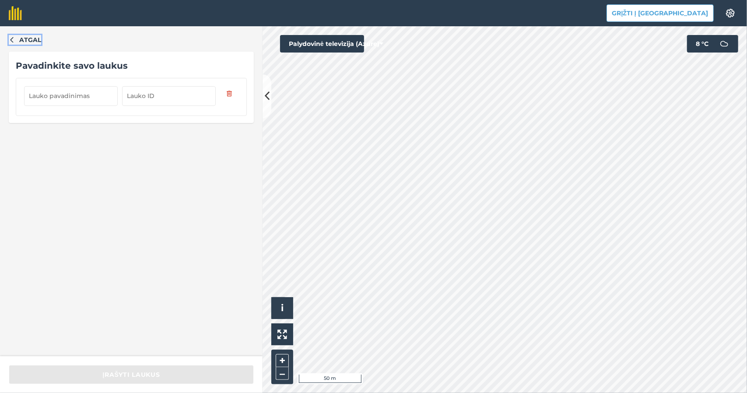
click at [22, 39] on font "Atgal" at bounding box center [30, 40] width 22 height 8
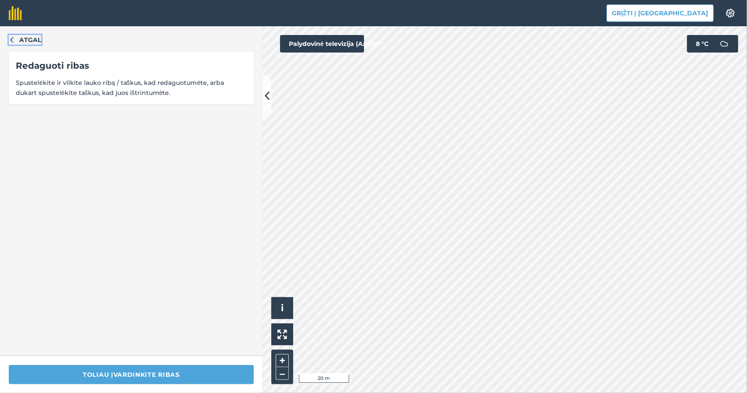
click at [18, 39] on button "Atgal" at bounding box center [25, 40] width 32 height 10
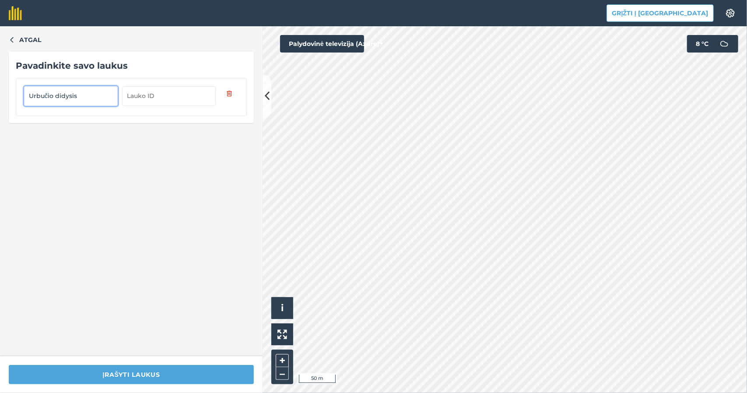
type input "Urbučio didysis"
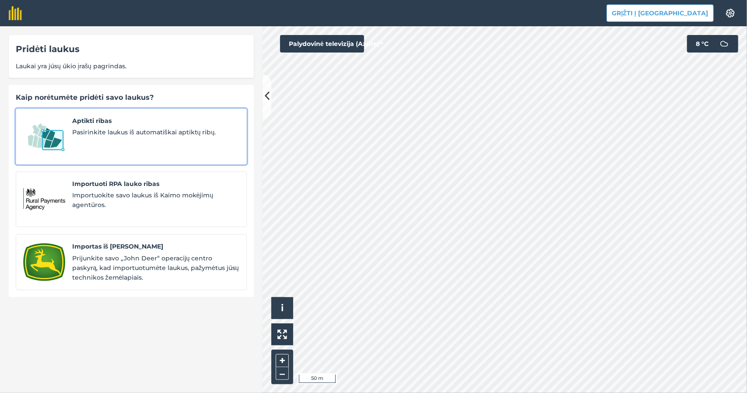
click at [122, 125] on span "Aptikti ribas" at bounding box center [155, 121] width 167 height 10
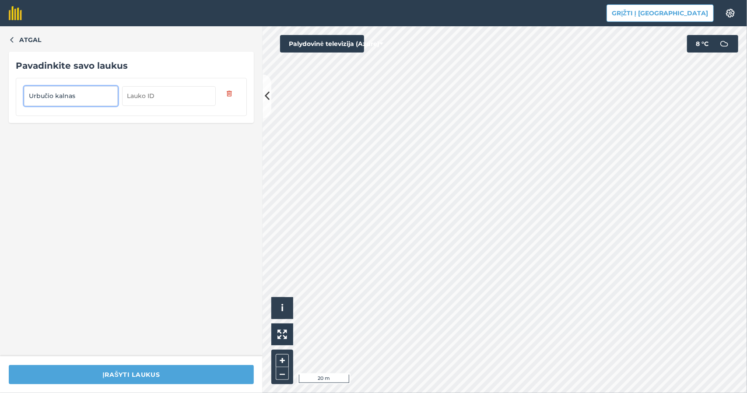
type input "Urbučio kalnas"
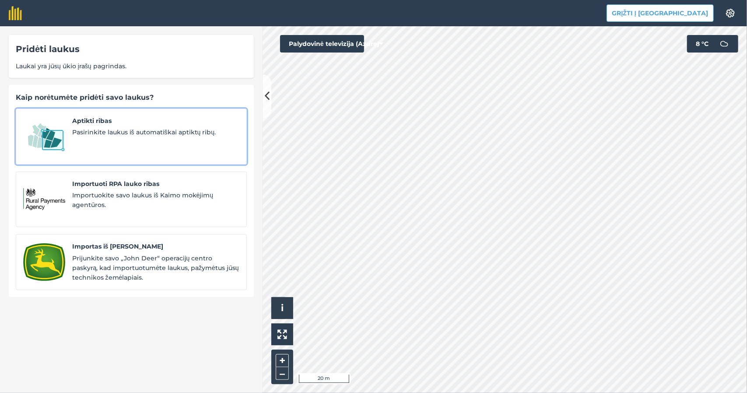
click at [130, 131] on font "Pasirinkite laukus iš automatiškai aptiktų ribų." at bounding box center [144, 132] width 144 height 8
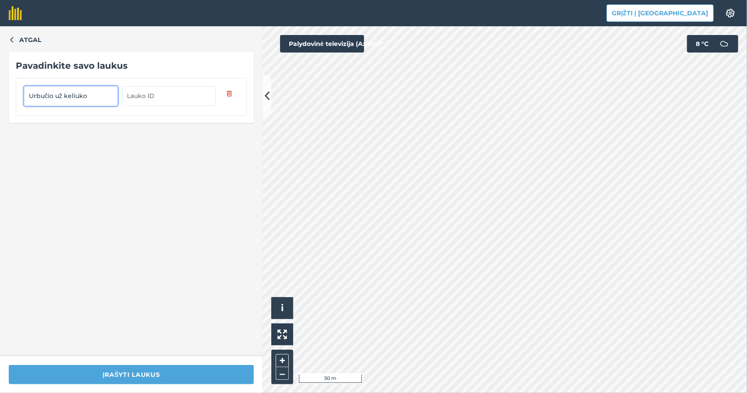
type input "Urbučio už keliuko"
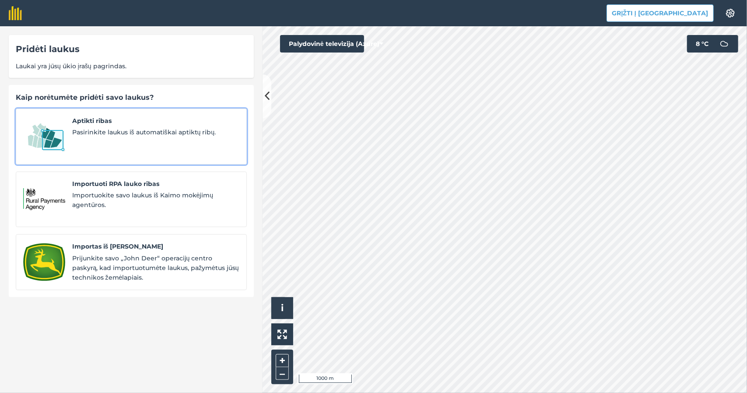
click at [147, 123] on span "Aptikti ribas" at bounding box center [155, 121] width 167 height 10
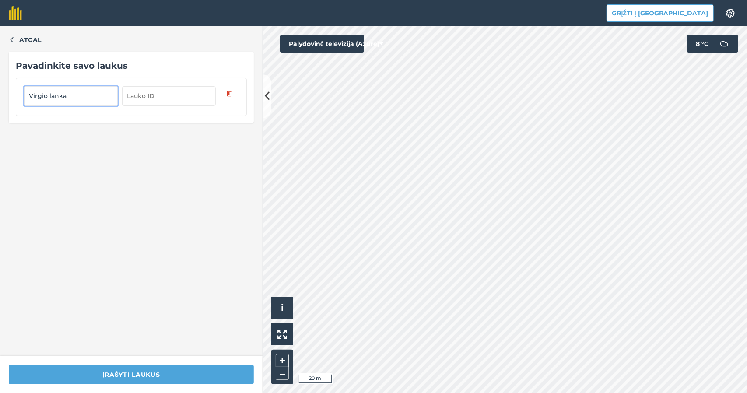
type input "Virgio lanka"
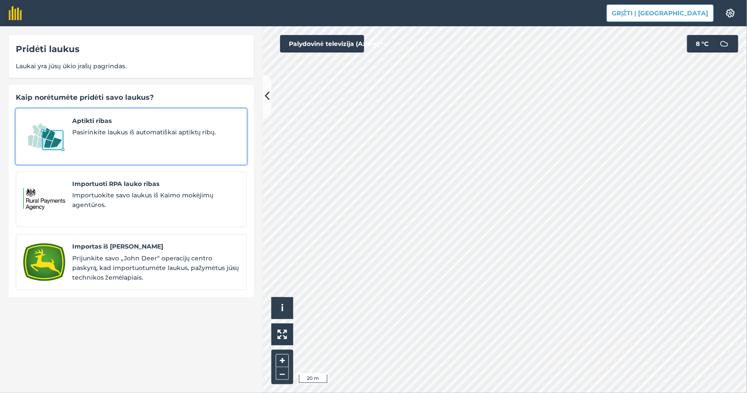
click at [136, 131] on font "Pasirinkite laukus iš automatiškai aptiktų ribų." at bounding box center [144, 132] width 144 height 8
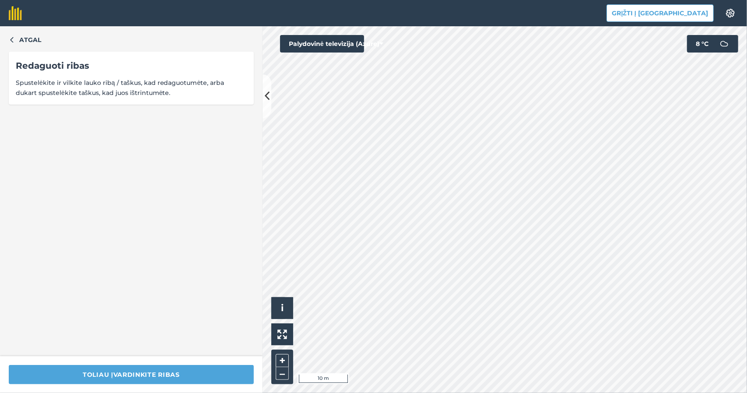
click at [639, 0] on html "Grįžti į Agreeną Nustatymai Žemėlapio spausdinimas negalimas pagal mūsų nemokam…" at bounding box center [373, 196] width 747 height 393
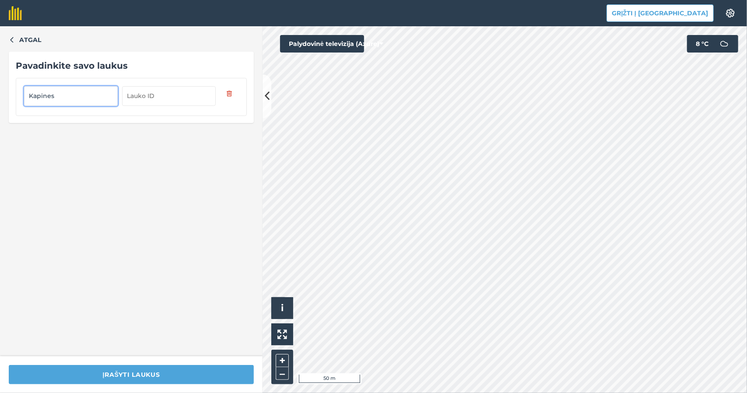
type input "Kapines"
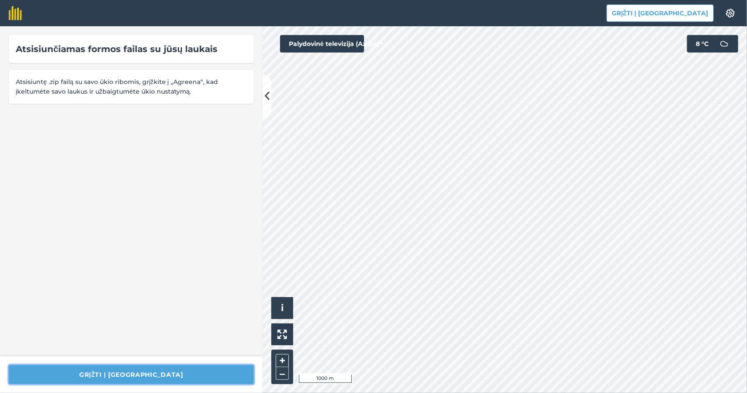
click at [165, 373] on button "Grįžti į [GEOGRAPHIC_DATA]" at bounding box center [131, 374] width 245 height 19
